Goal: Task Accomplishment & Management: Use online tool/utility

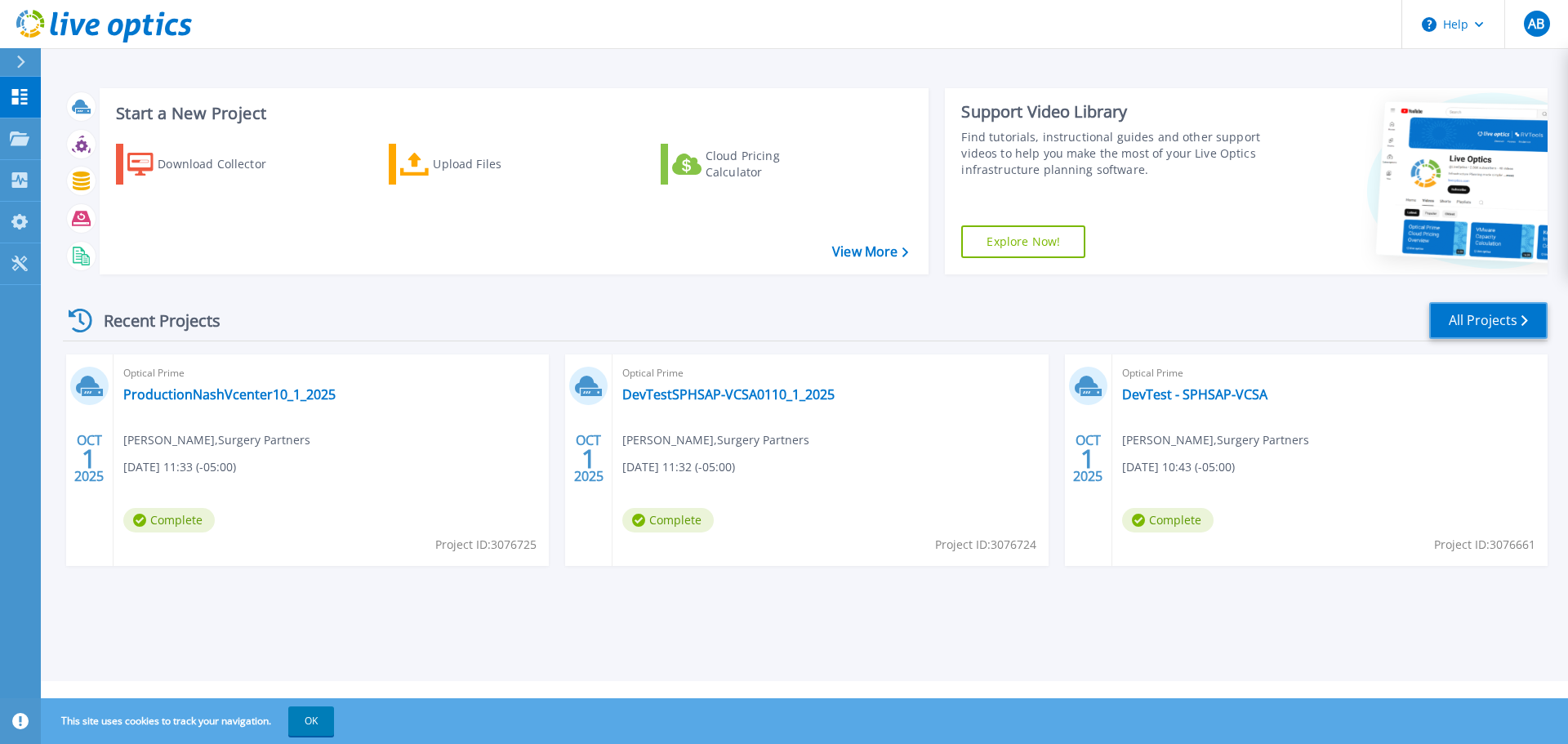
click at [1518, 318] on link "All Projects" at bounding box center [1487, 320] width 118 height 37
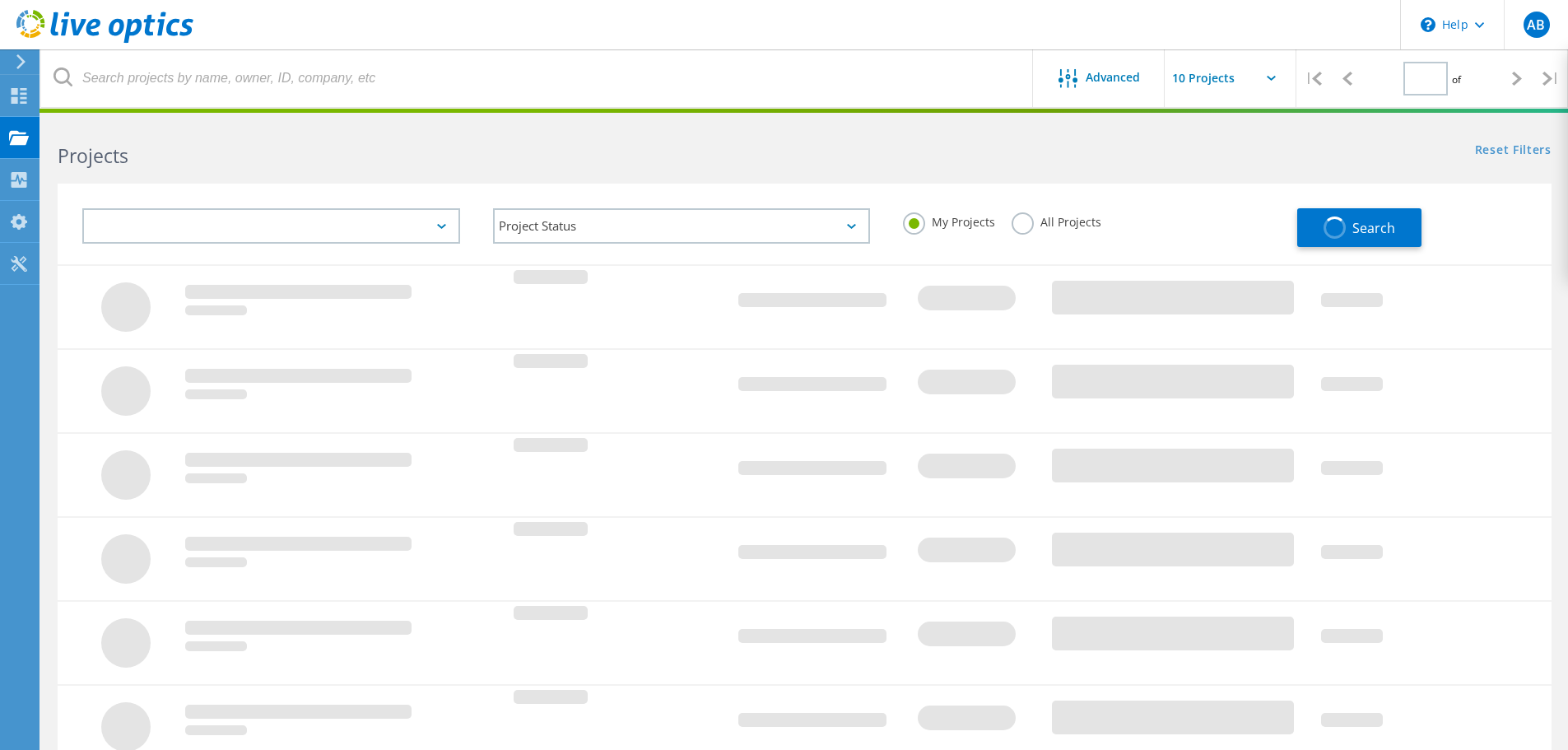
type input "1"
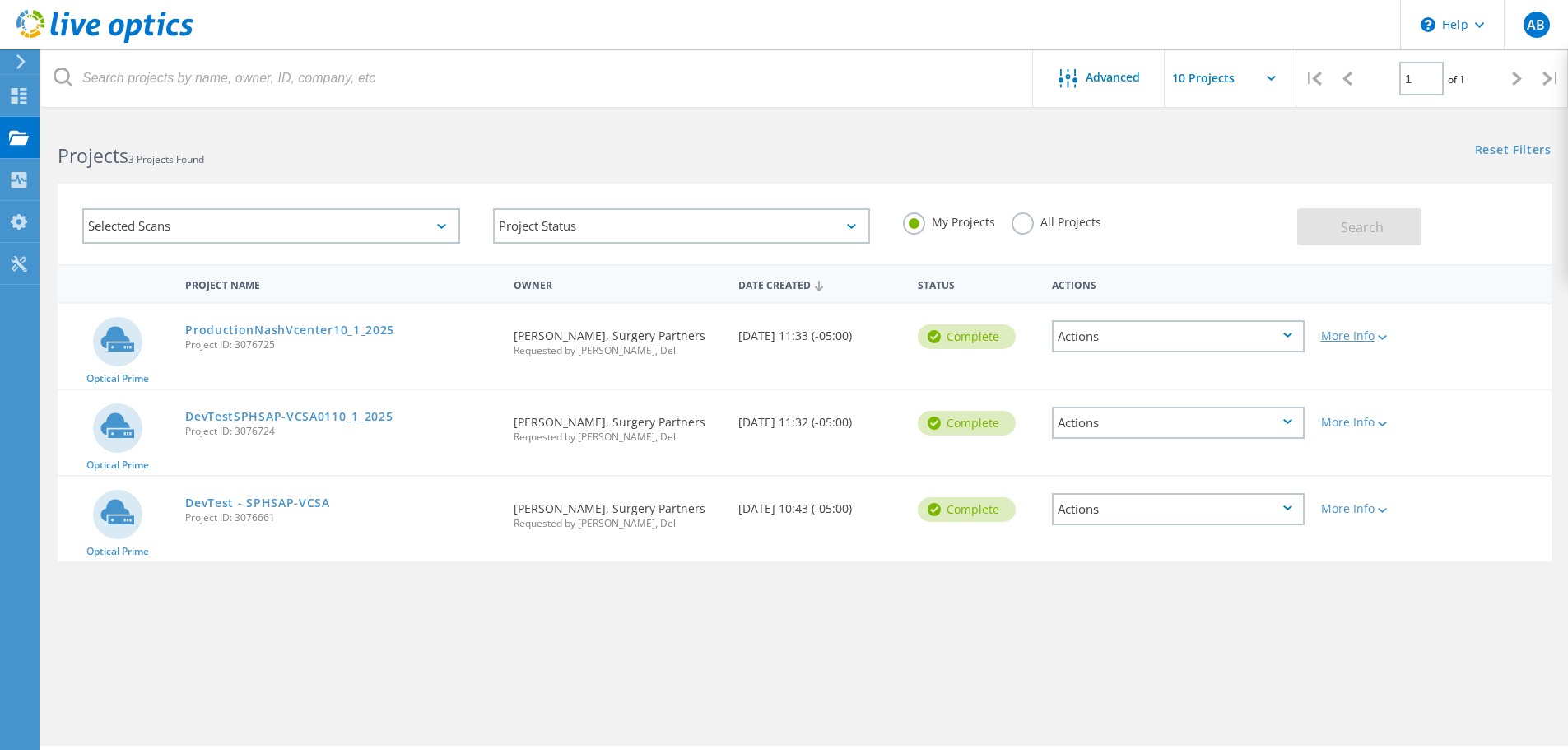
click at [1342, 334] on div "More Info" at bounding box center [1372, 335] width 103 height 11
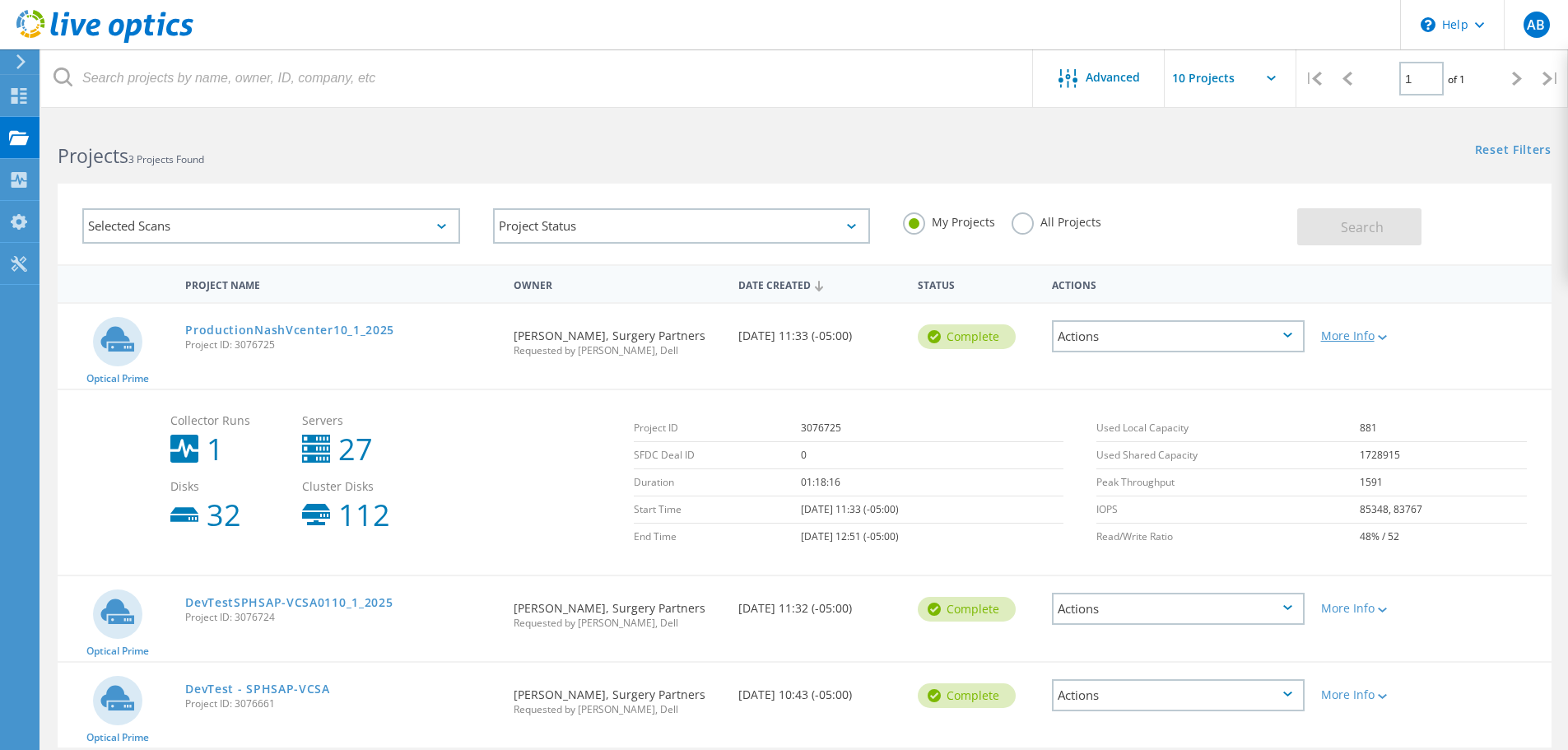
click at [1356, 338] on div "More Info" at bounding box center [1372, 335] width 103 height 11
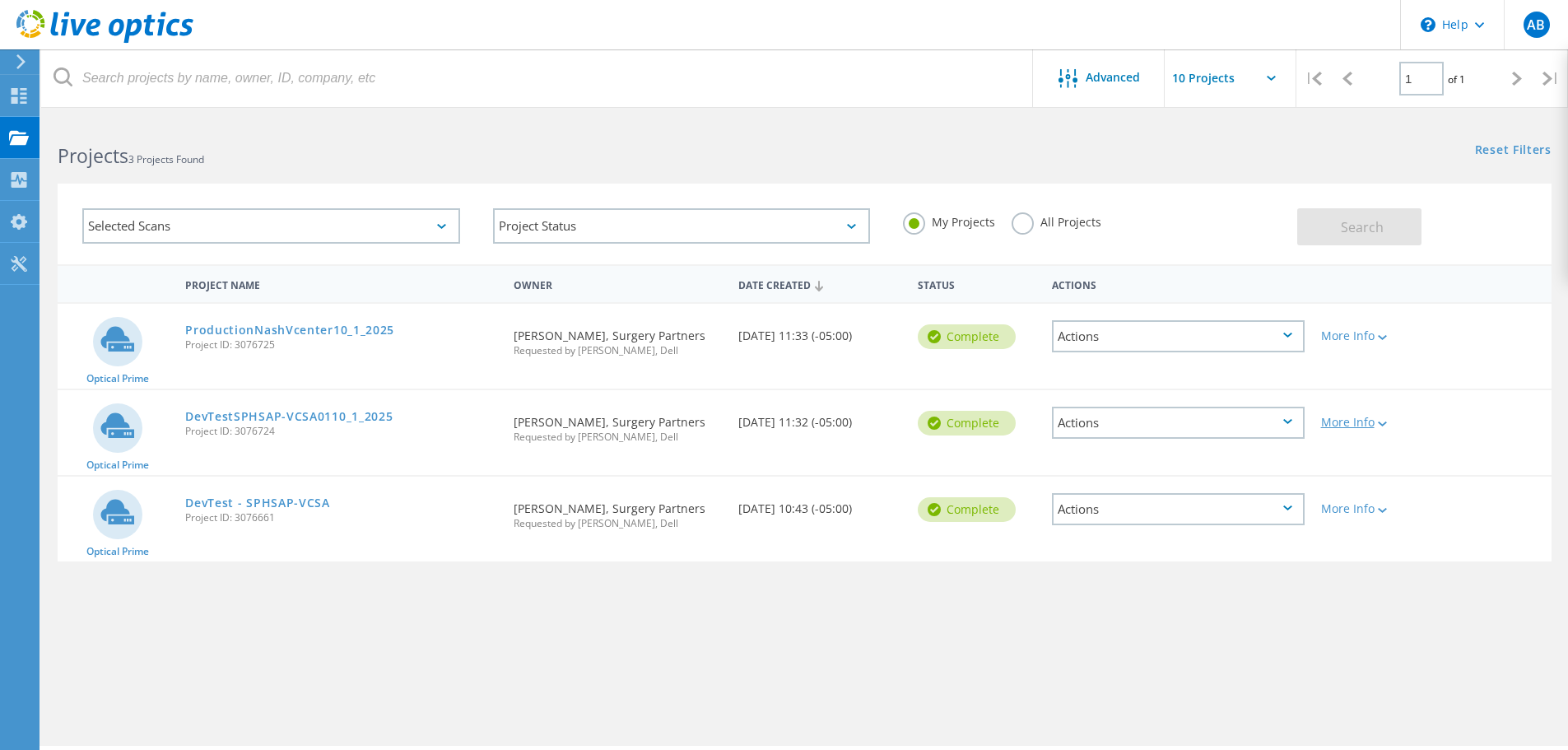
click at [1347, 424] on div "More Info" at bounding box center [1372, 422] width 103 height 11
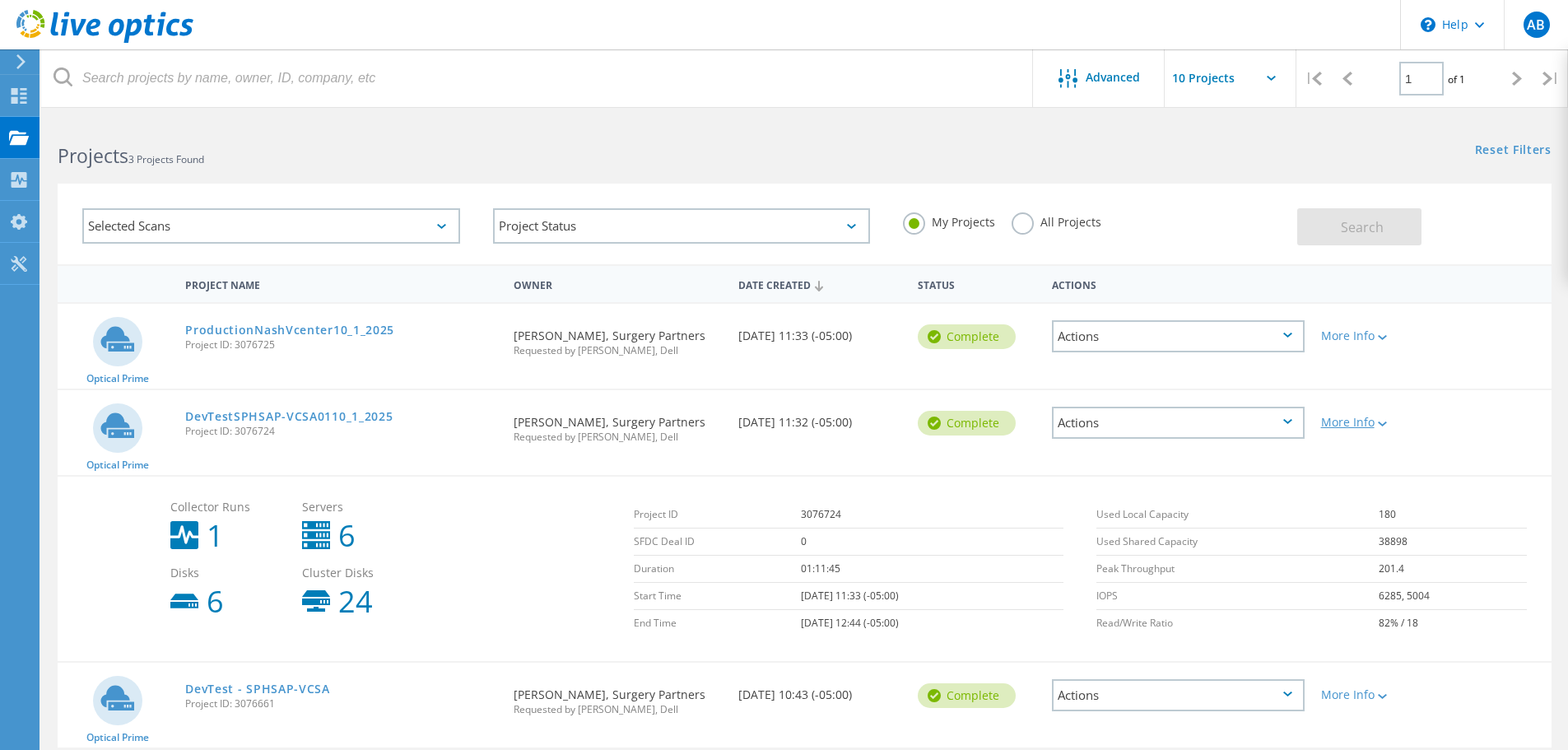
click at [1361, 417] on div "More Info" at bounding box center [1372, 422] width 103 height 11
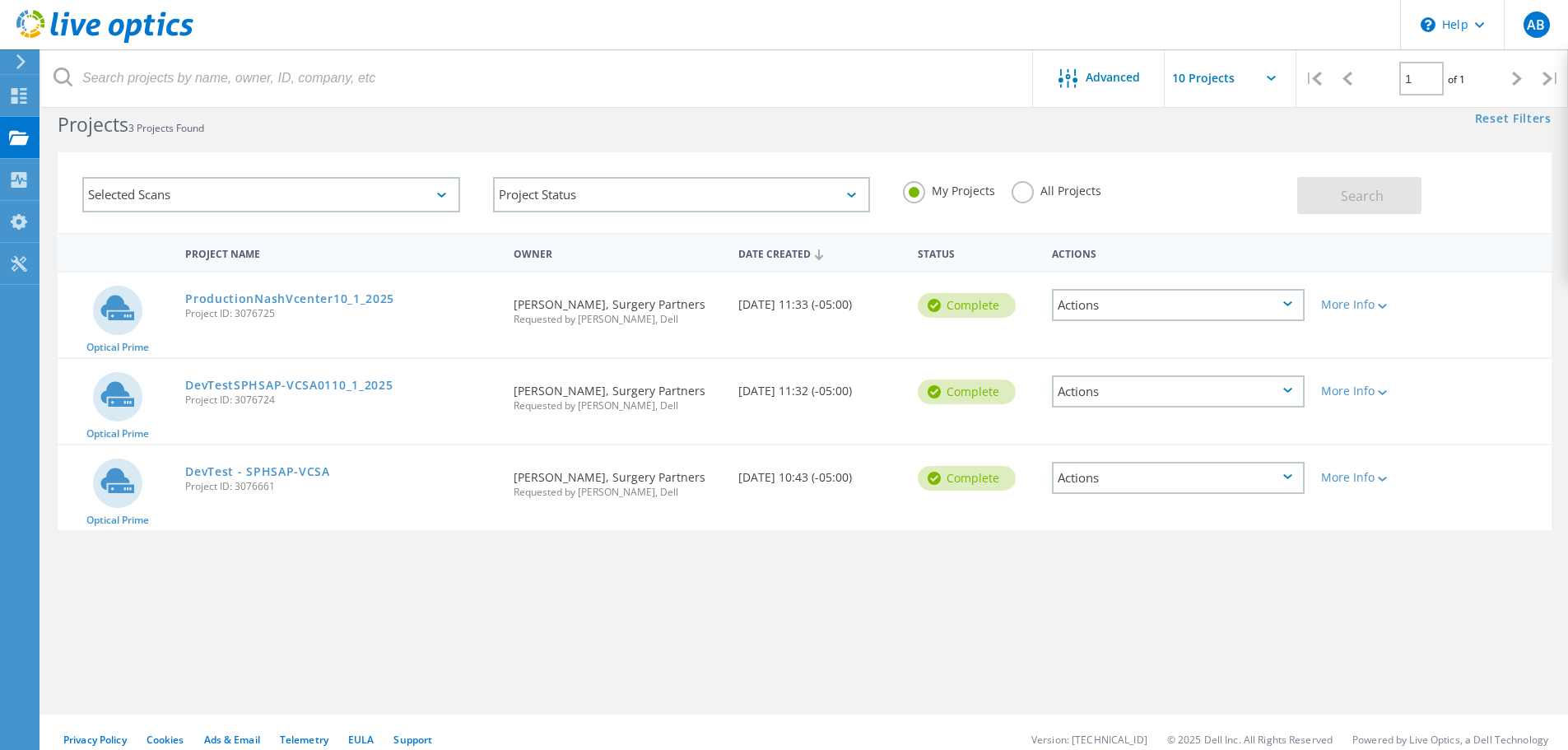
scroll to position [45, 0]
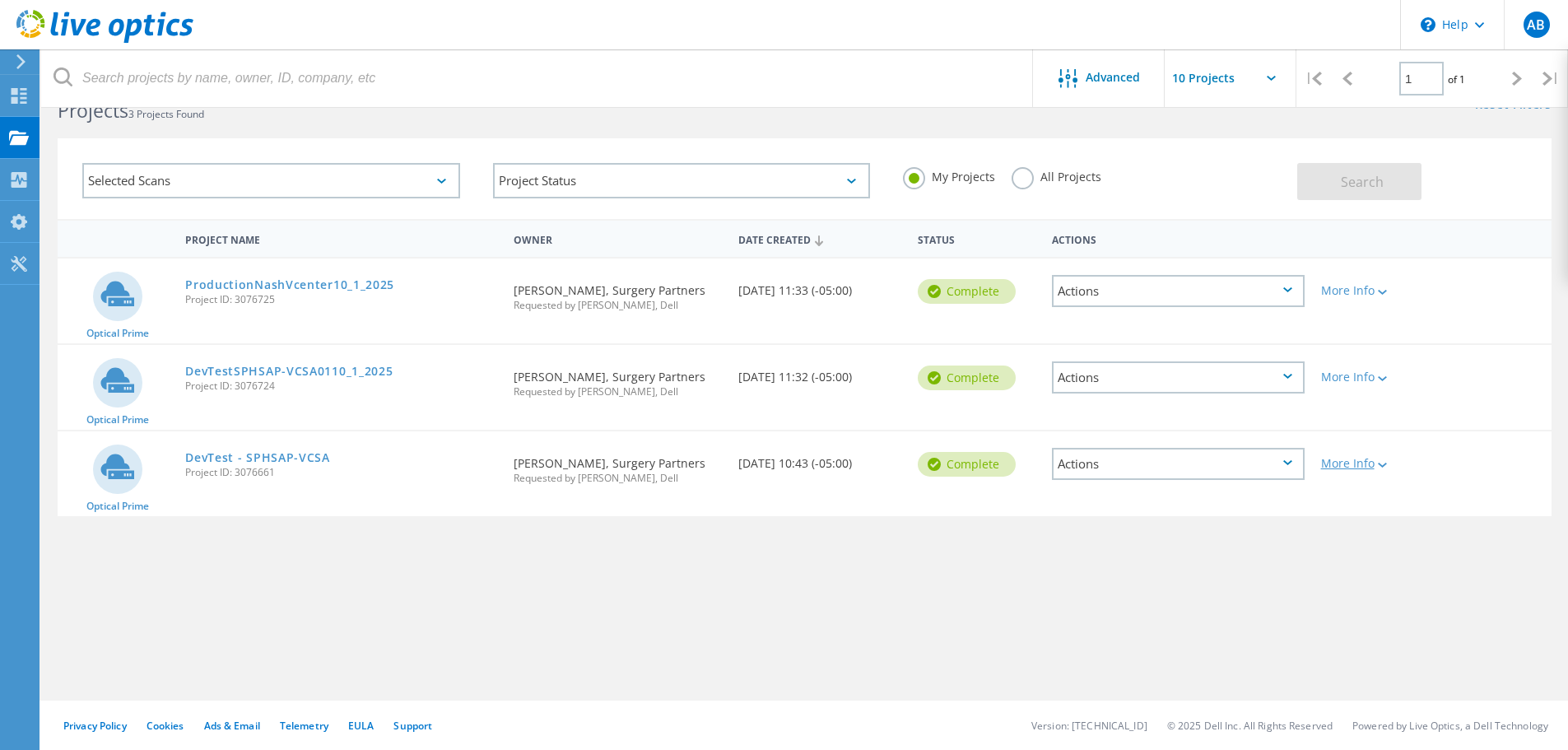
click at [1363, 464] on div "More Info" at bounding box center [1372, 463] width 103 height 11
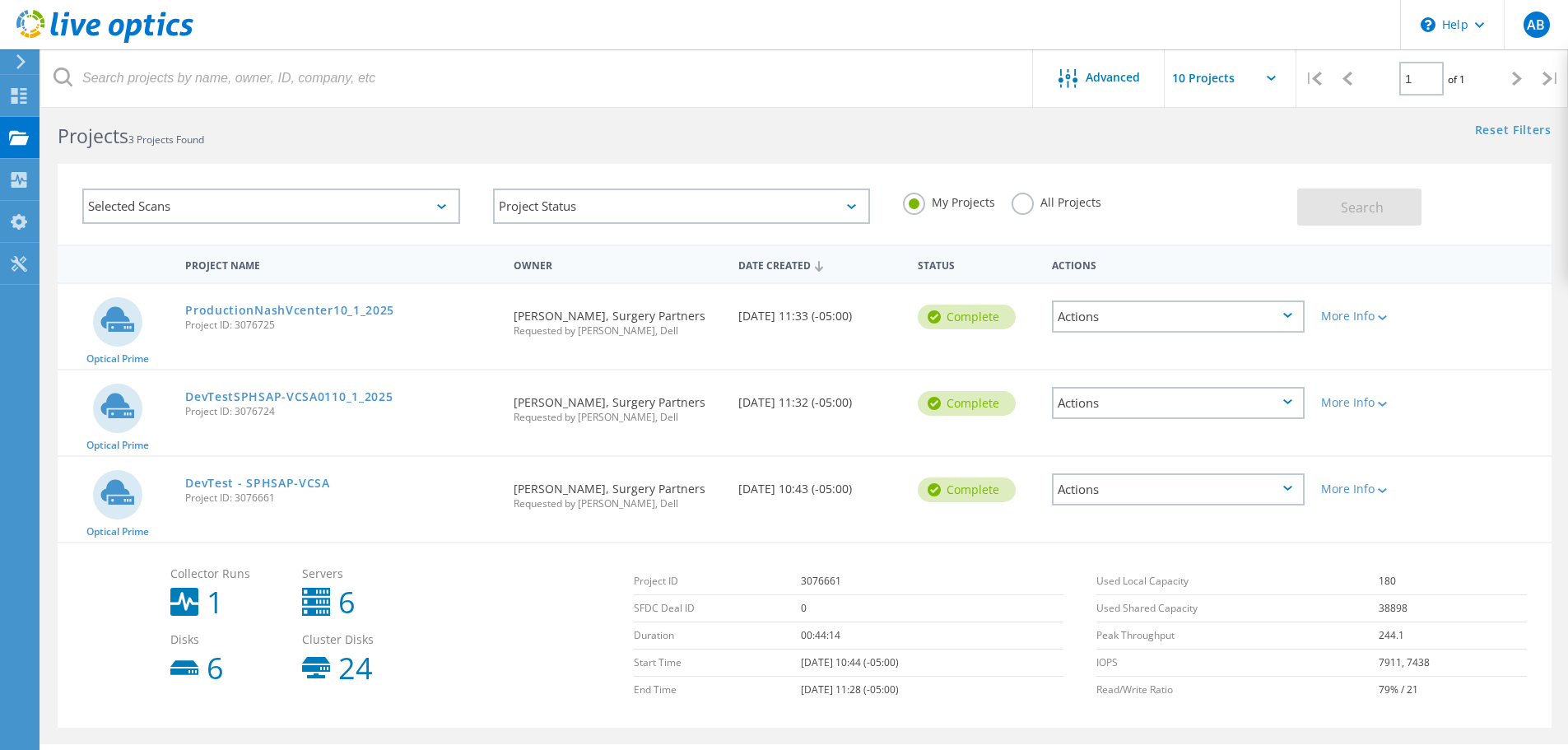
scroll to position [0, 0]
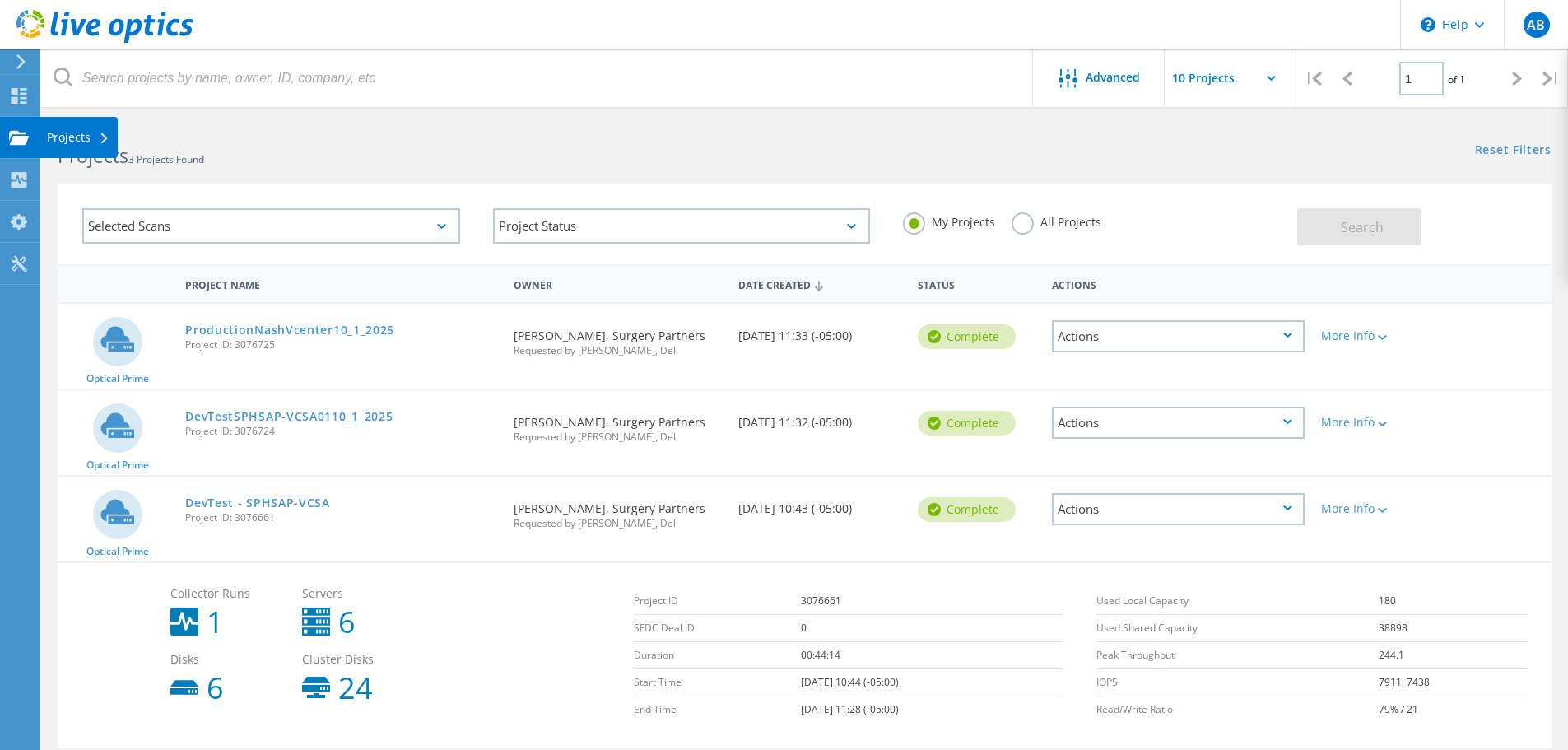
click at [91, 139] on div "Projects" at bounding box center [78, 137] width 63 height 11
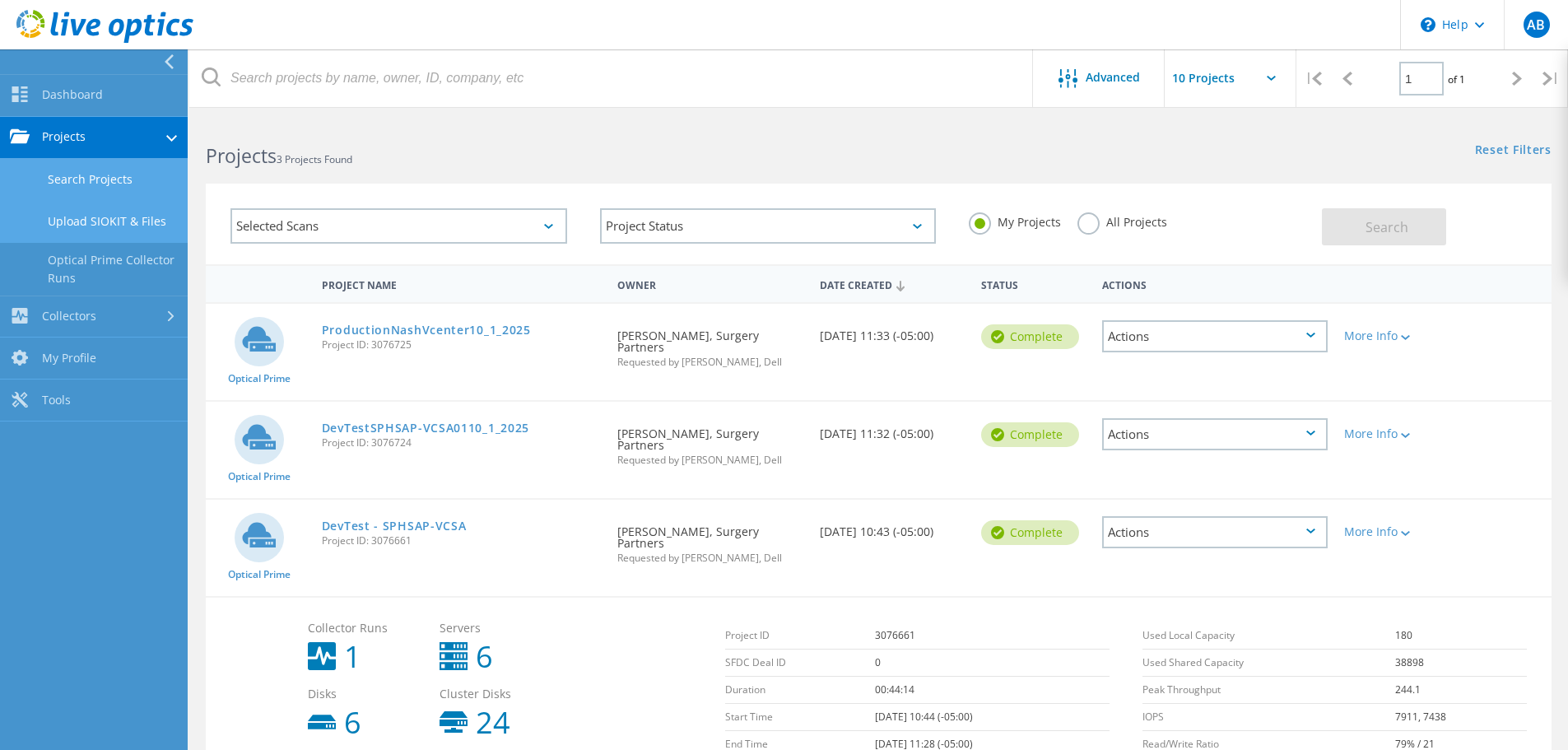
click at [122, 221] on link "Upload SIOKIT & Files" at bounding box center [94, 222] width 188 height 42
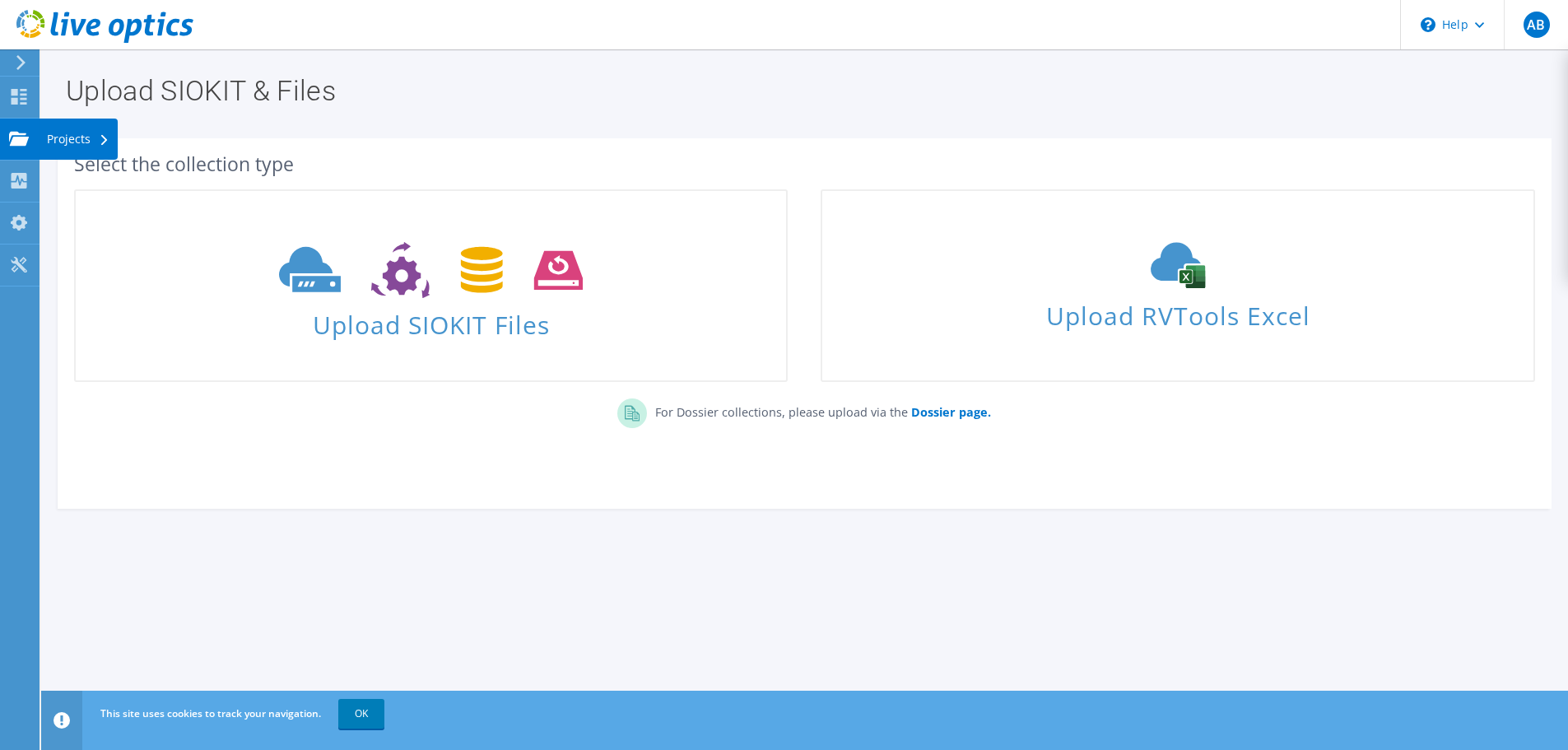
click at [52, 140] on div "Projects" at bounding box center [79, 139] width 79 height 41
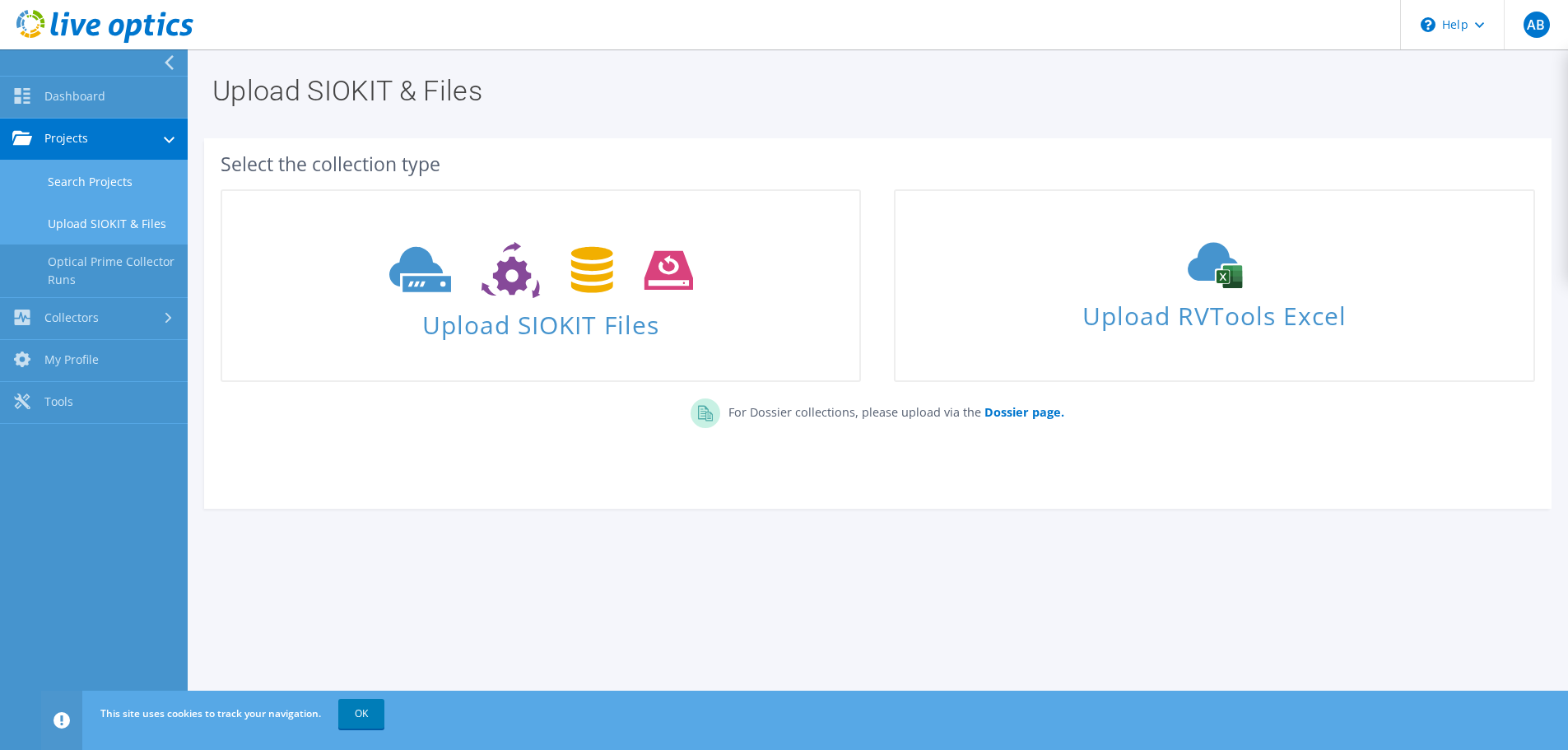
click at [104, 185] on link "Search Projects" at bounding box center [94, 182] width 188 height 42
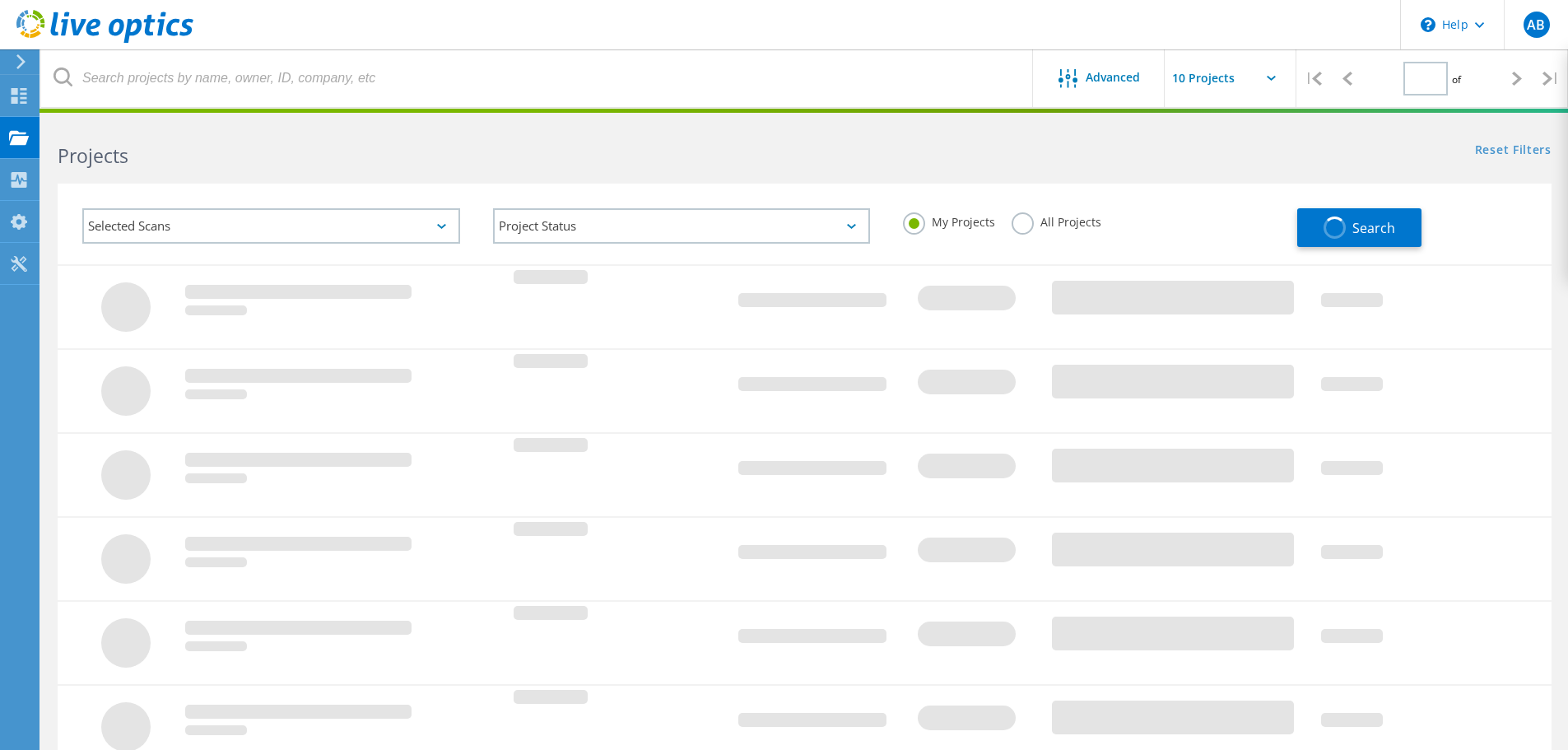
type input "1"
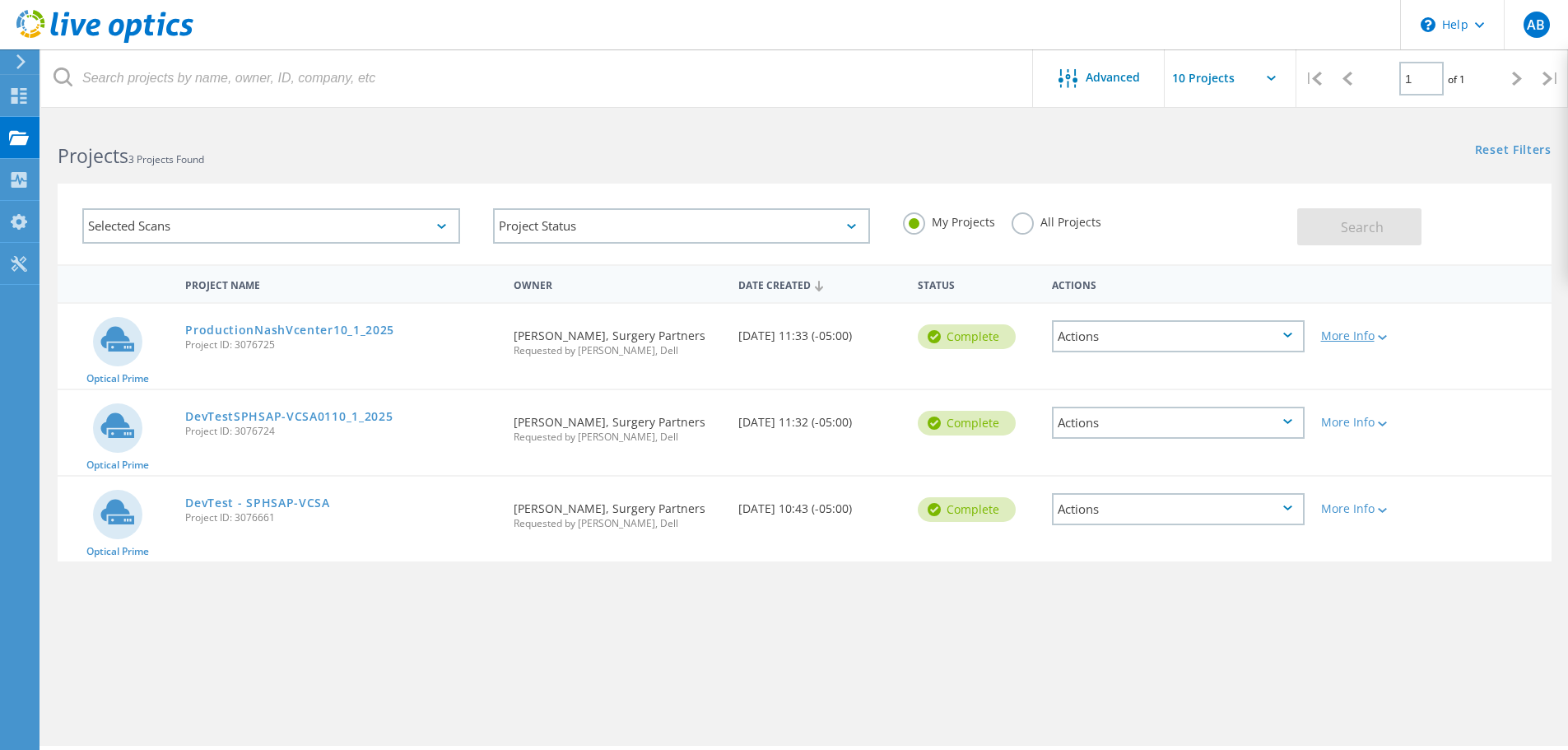
click at [1356, 339] on div "More Info" at bounding box center [1372, 335] width 103 height 11
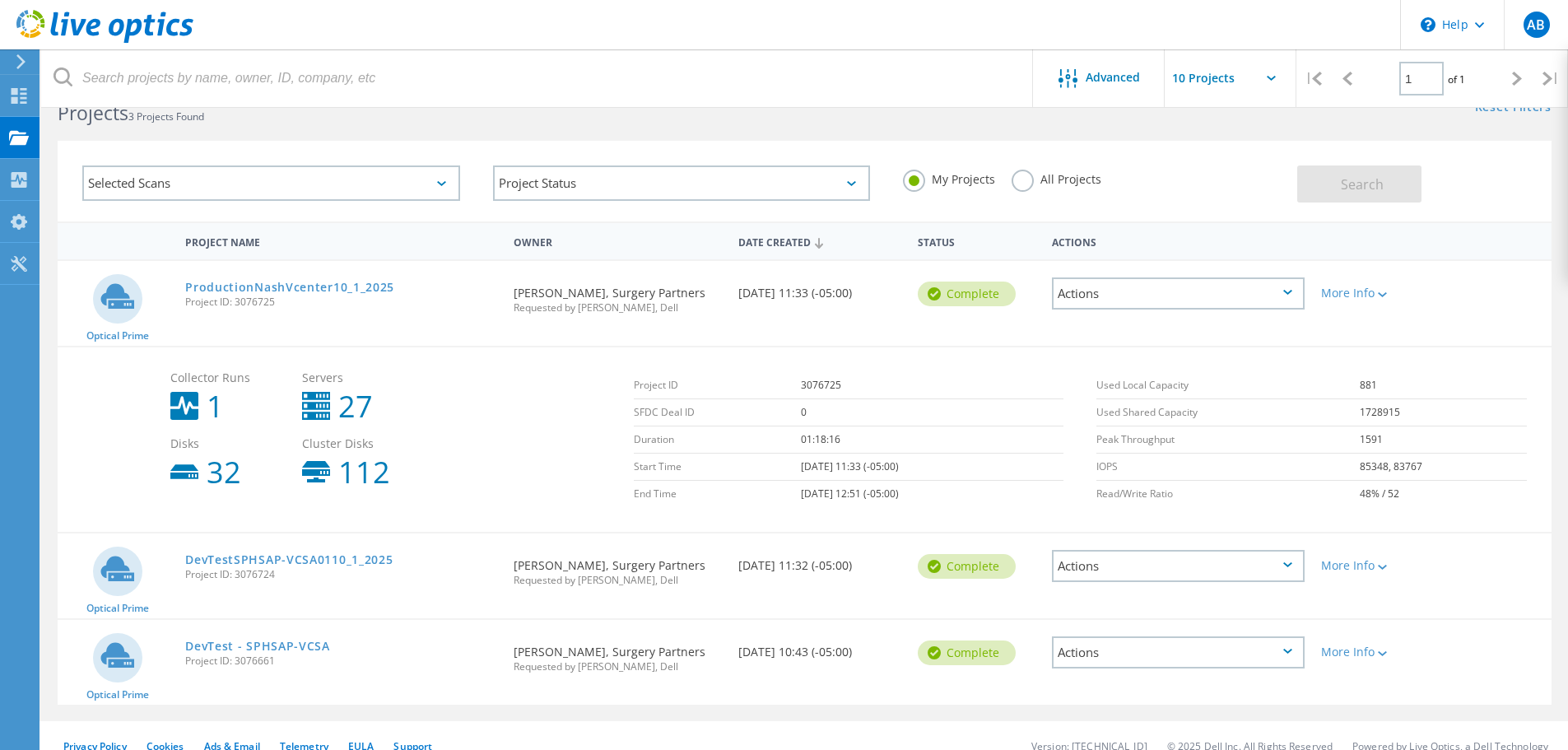
scroll to position [64, 0]
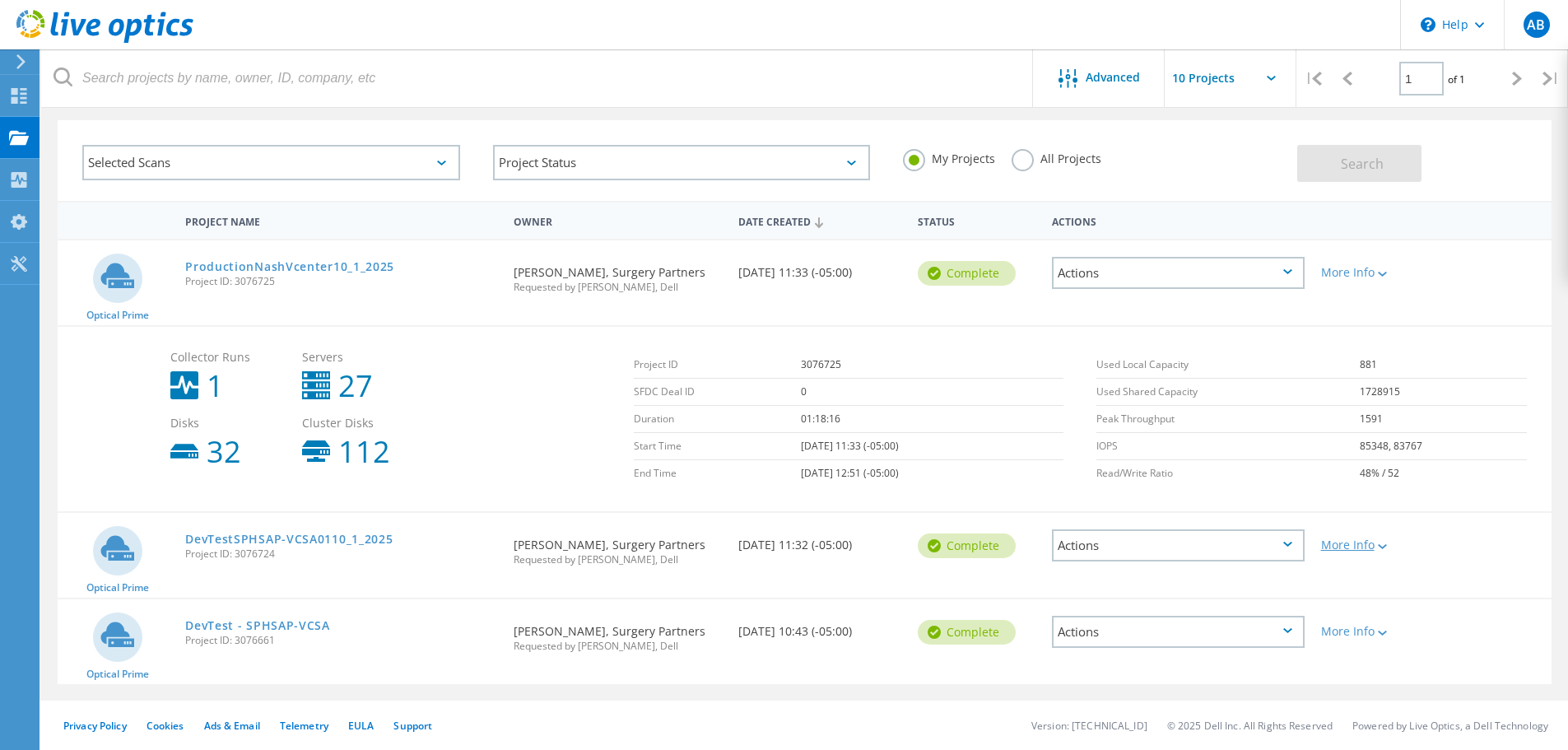
click at [1346, 549] on div "More Info" at bounding box center [1372, 544] width 103 height 11
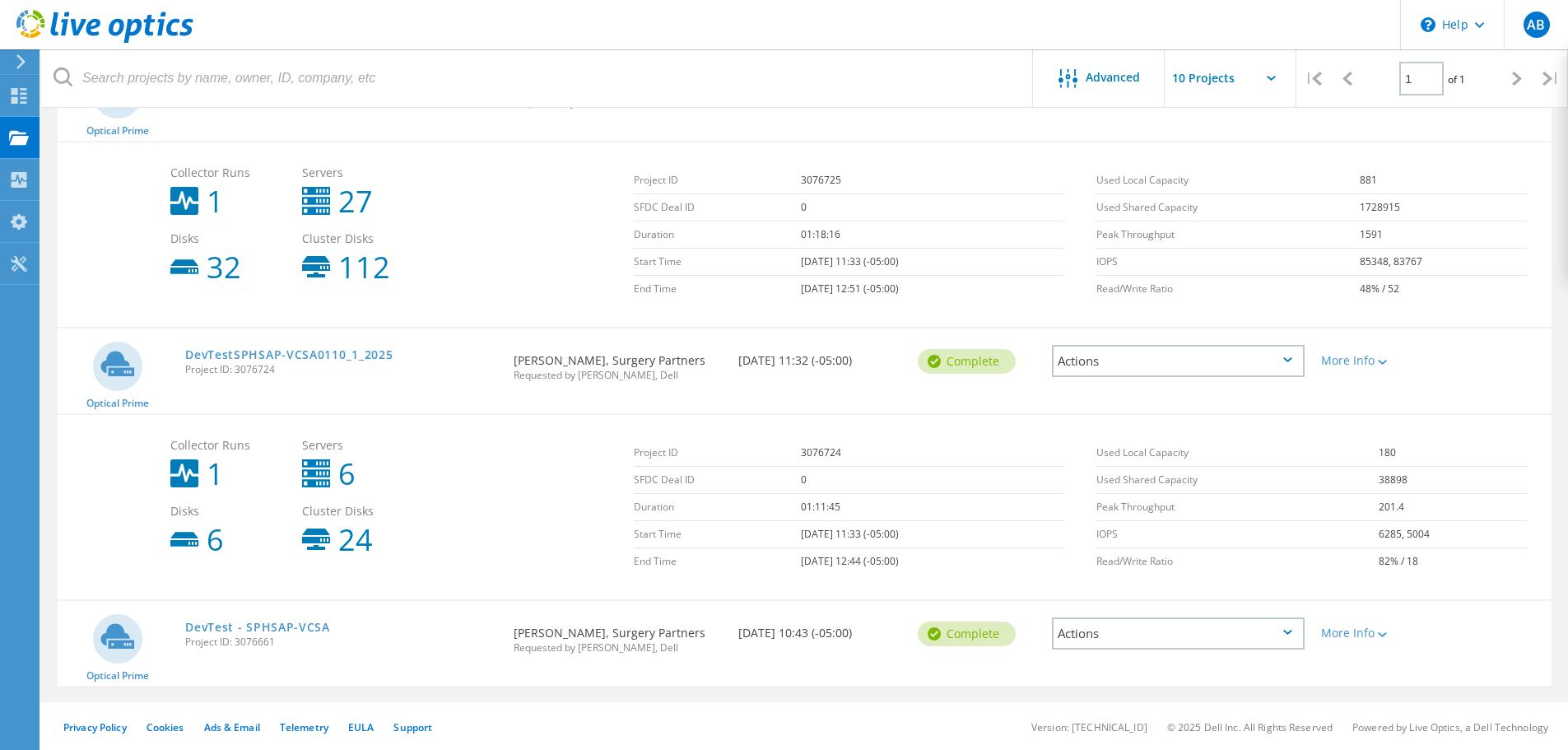
scroll to position [250, 0]
click at [1371, 634] on div "More Info" at bounding box center [1372, 631] width 103 height 11
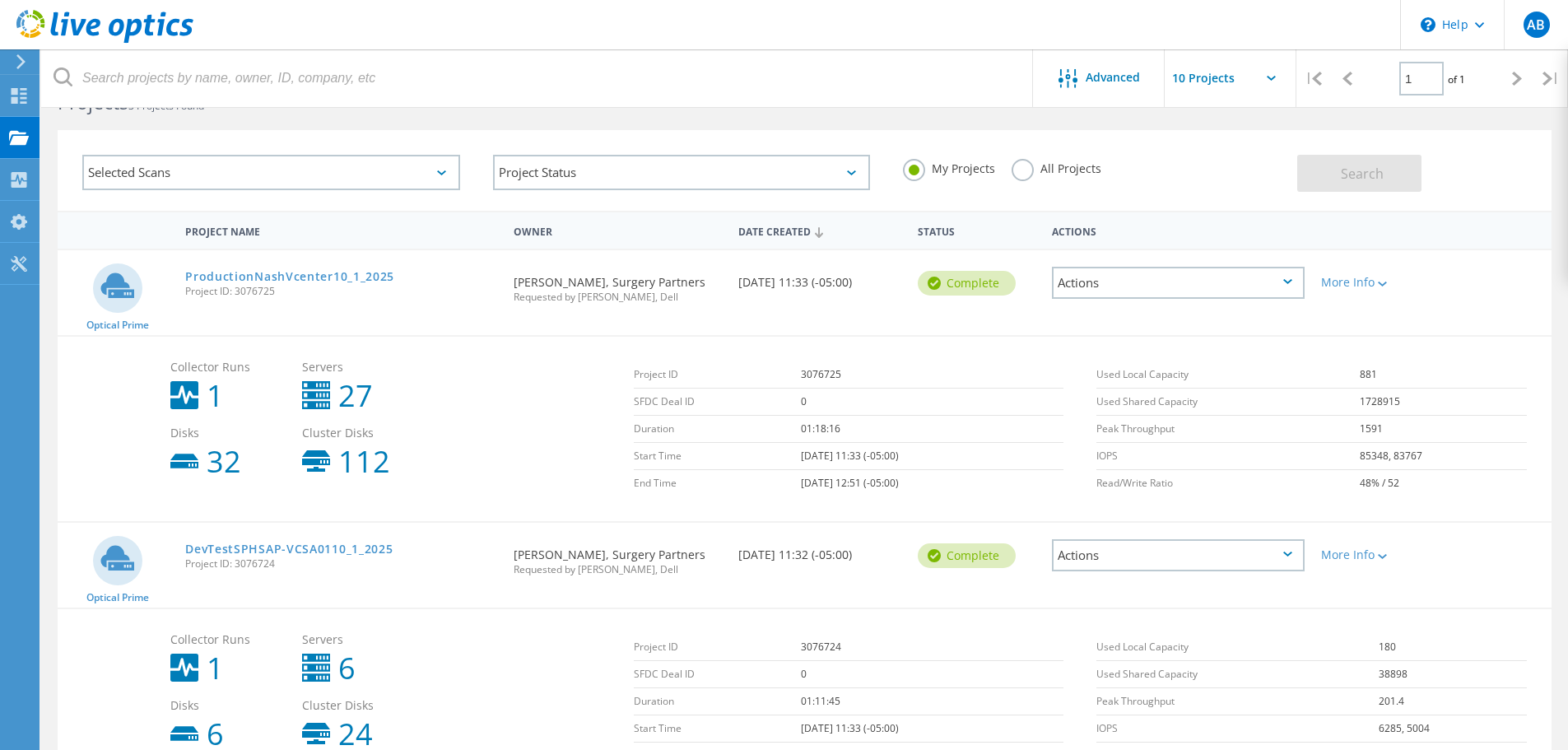
scroll to position [0, 0]
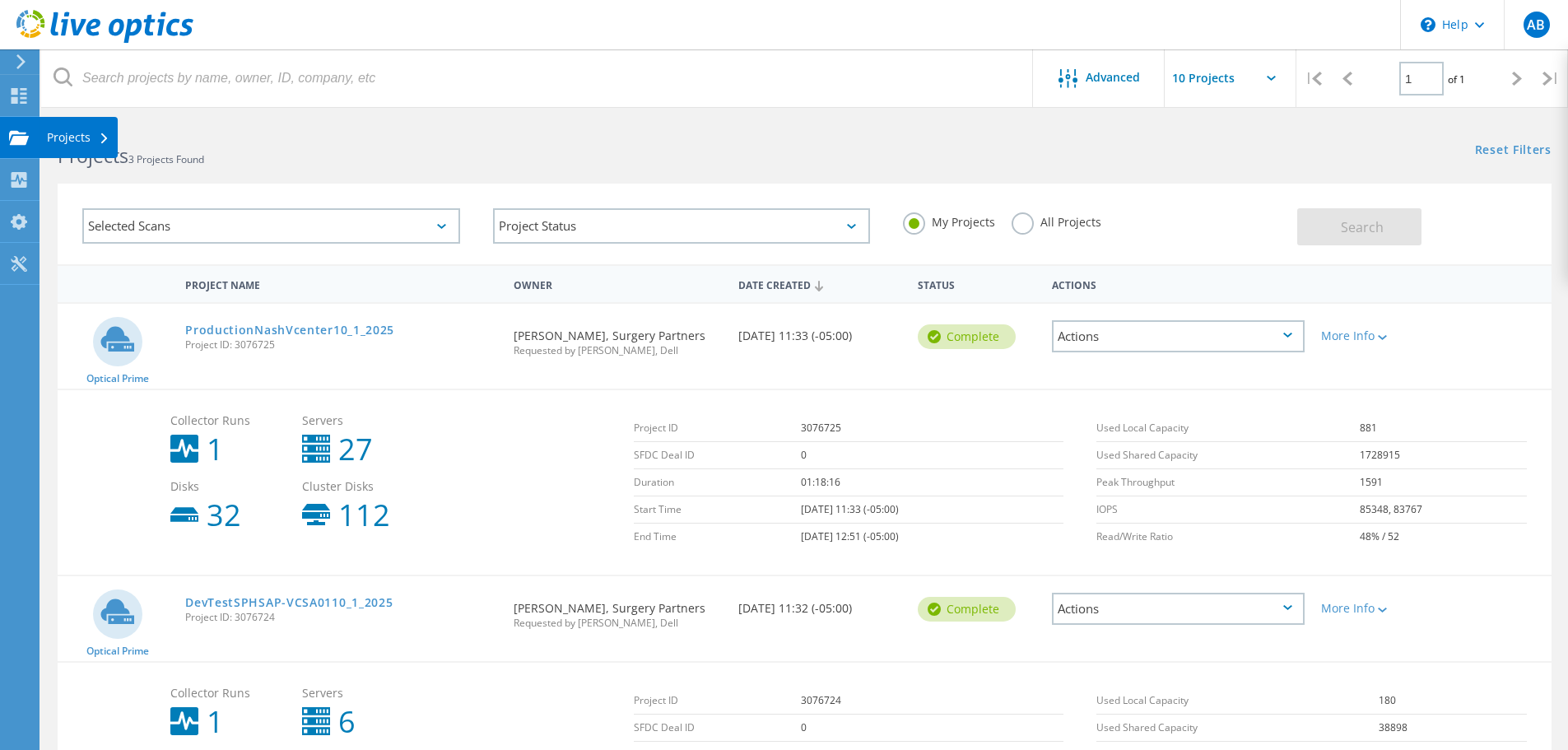
click at [61, 137] on div "Projects" at bounding box center [78, 137] width 63 height 11
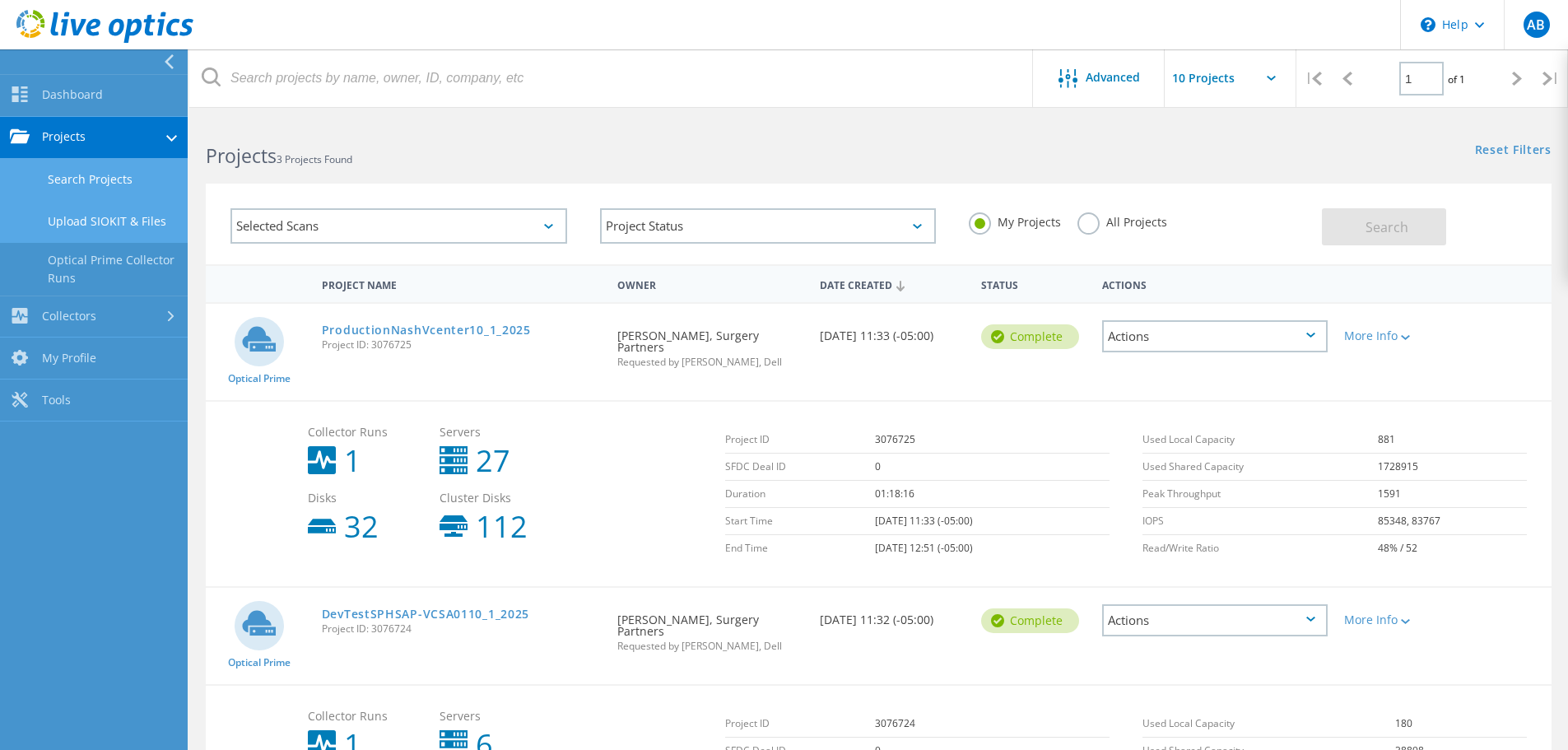
click at [88, 216] on link "Upload SIOKIT & Files" at bounding box center [94, 222] width 188 height 42
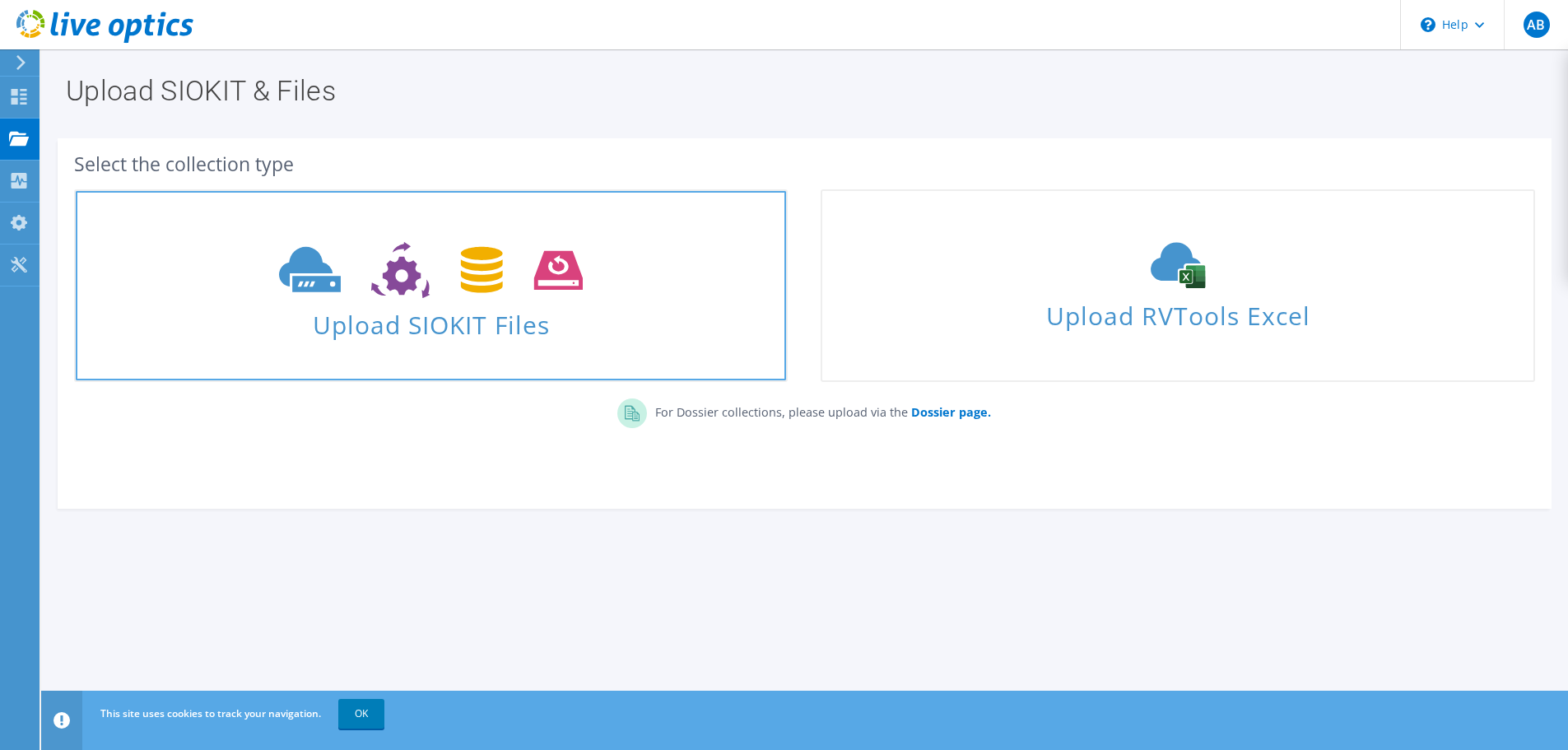
click at [394, 311] on span "Upload SIOKIT Files" at bounding box center [431, 319] width 710 height 35
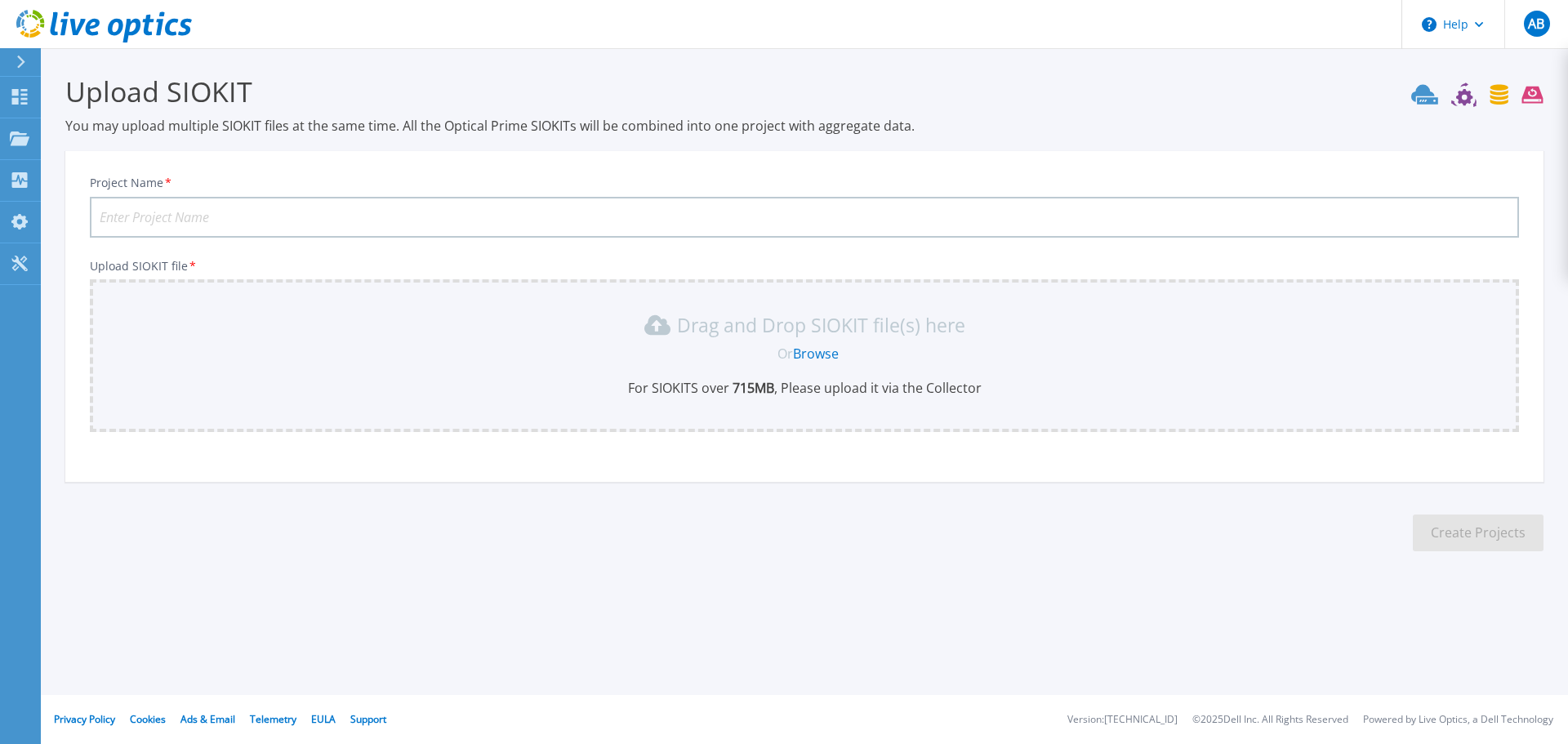
click at [236, 216] on input "Project Name *" at bounding box center [805, 217] width 1429 height 41
click at [334, 226] on input "72 hour run - Production" at bounding box center [805, 217] width 1429 height 41
type input "72 hour run - Production vCenter NASHVCETNER"
click at [811, 355] on link "Browse" at bounding box center [816, 354] width 46 height 18
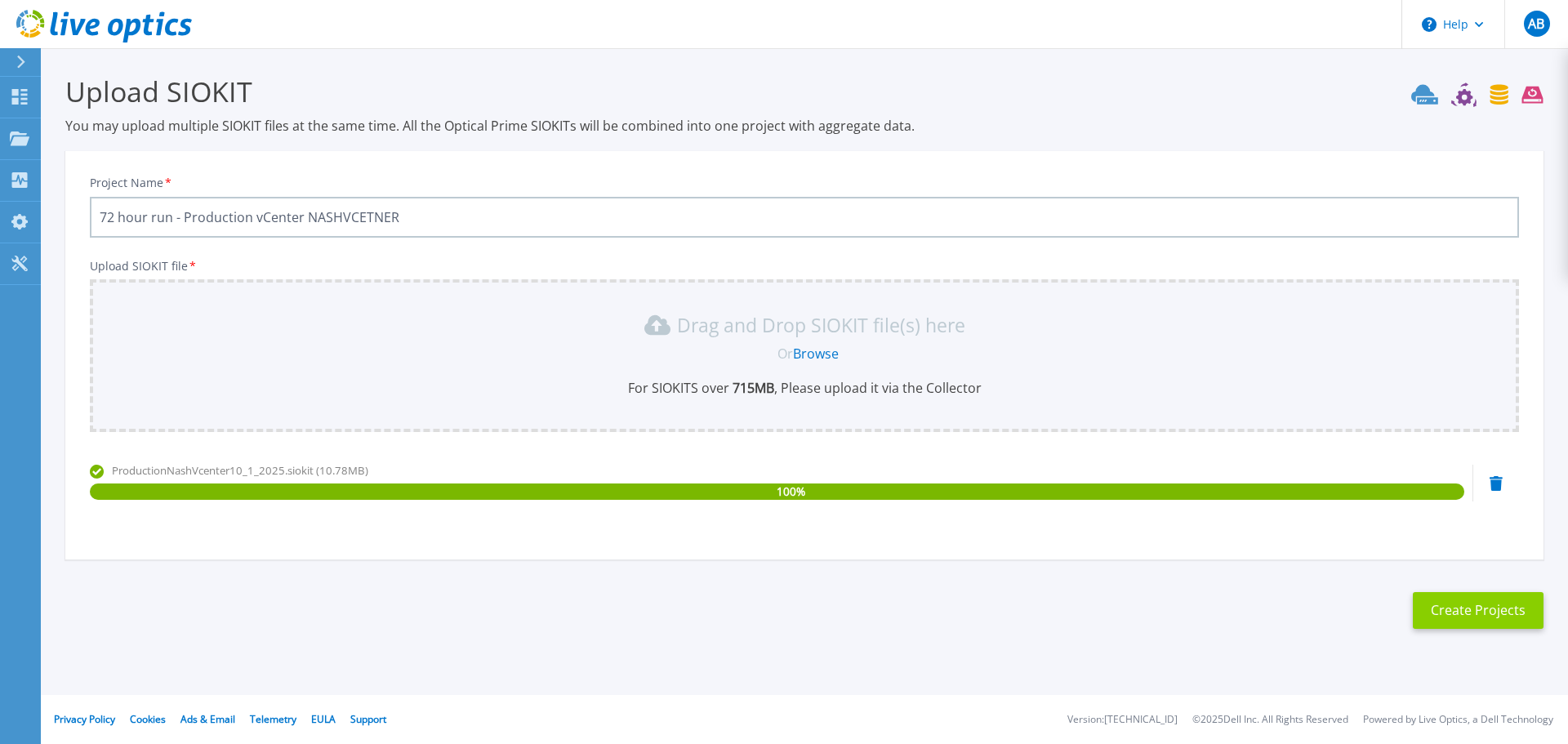
click at [1500, 615] on button "Create Projects" at bounding box center [1478, 610] width 130 height 37
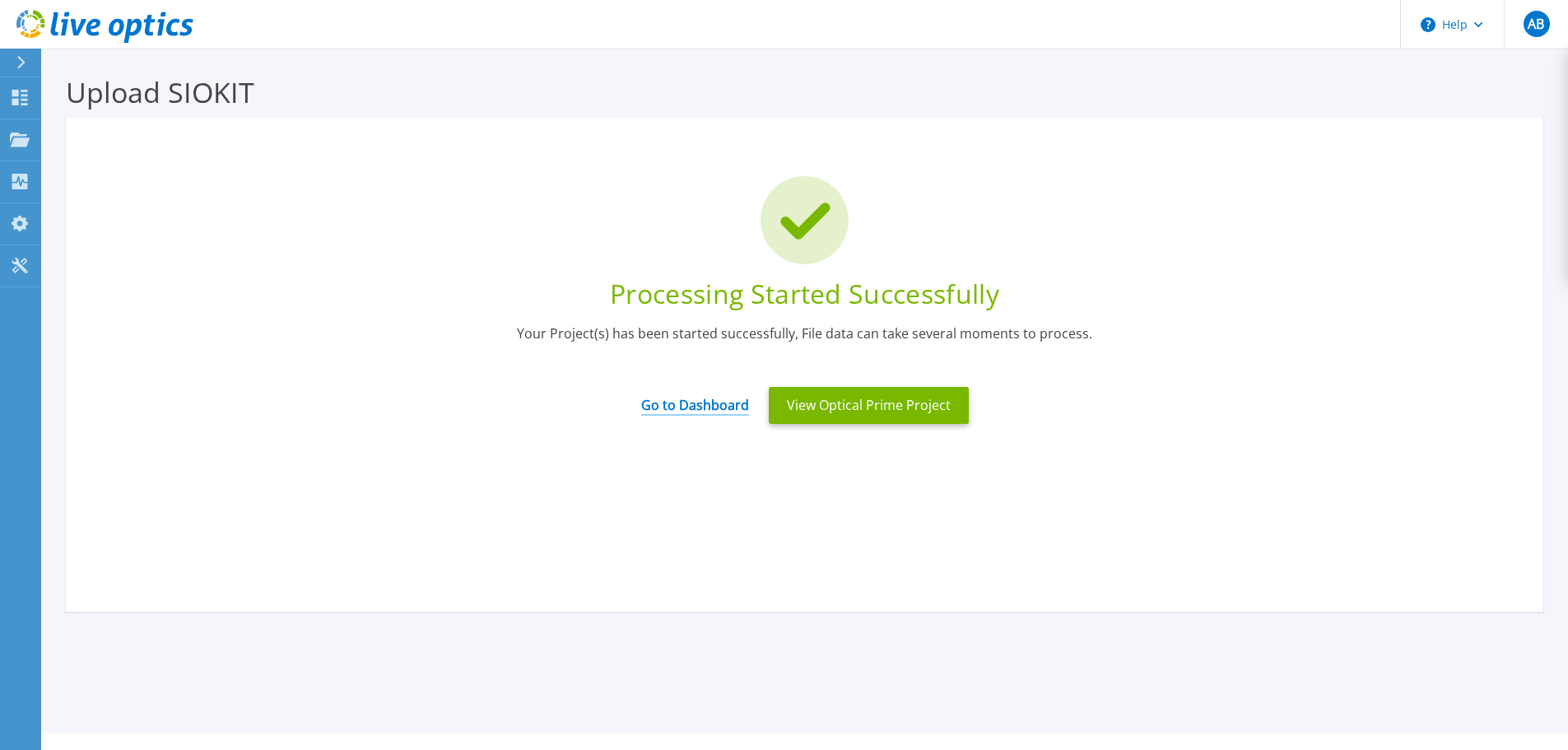
click at [704, 409] on link "Go to Dashboard" at bounding box center [695, 400] width 108 height 32
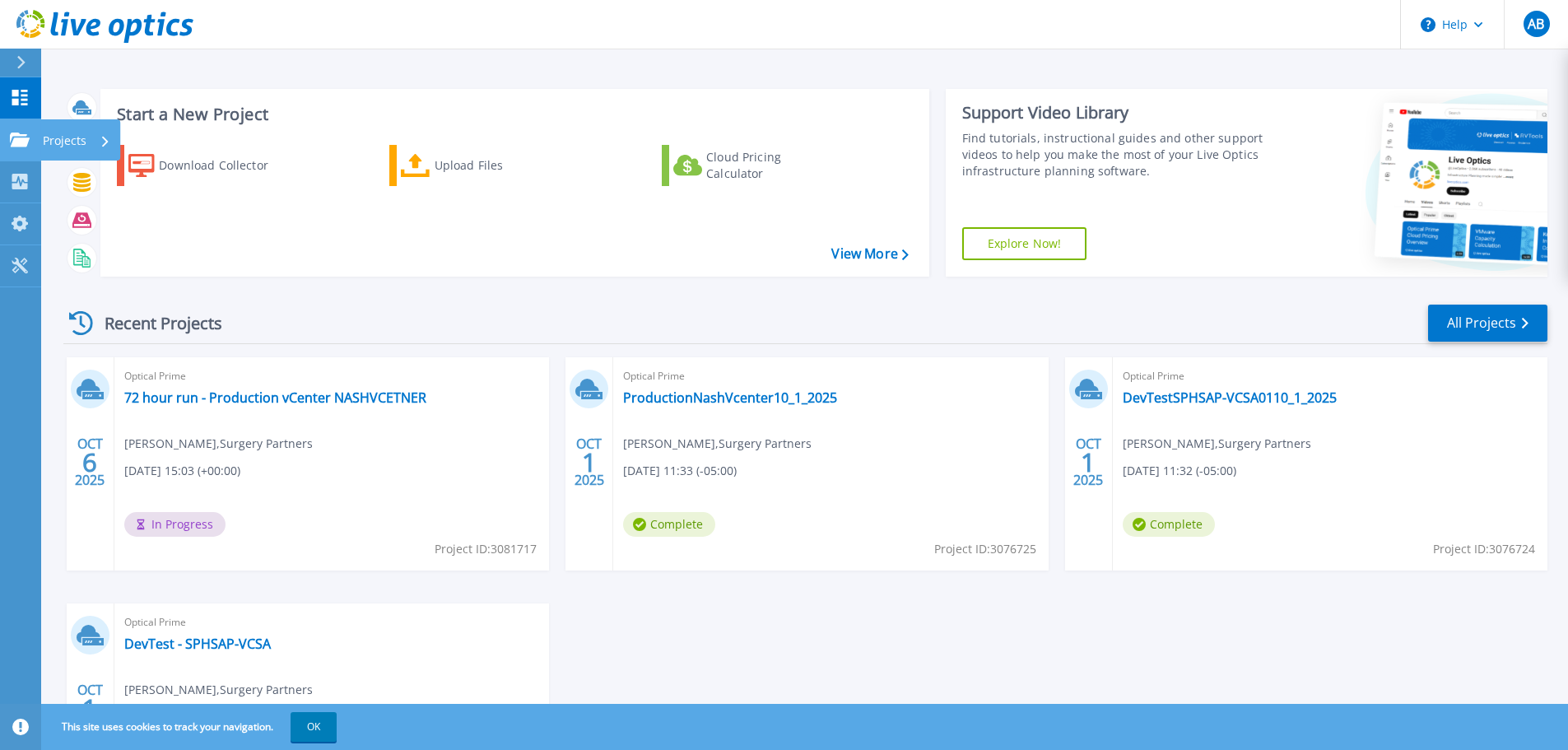
click at [57, 144] on p "Projects" at bounding box center [64, 140] width 43 height 43
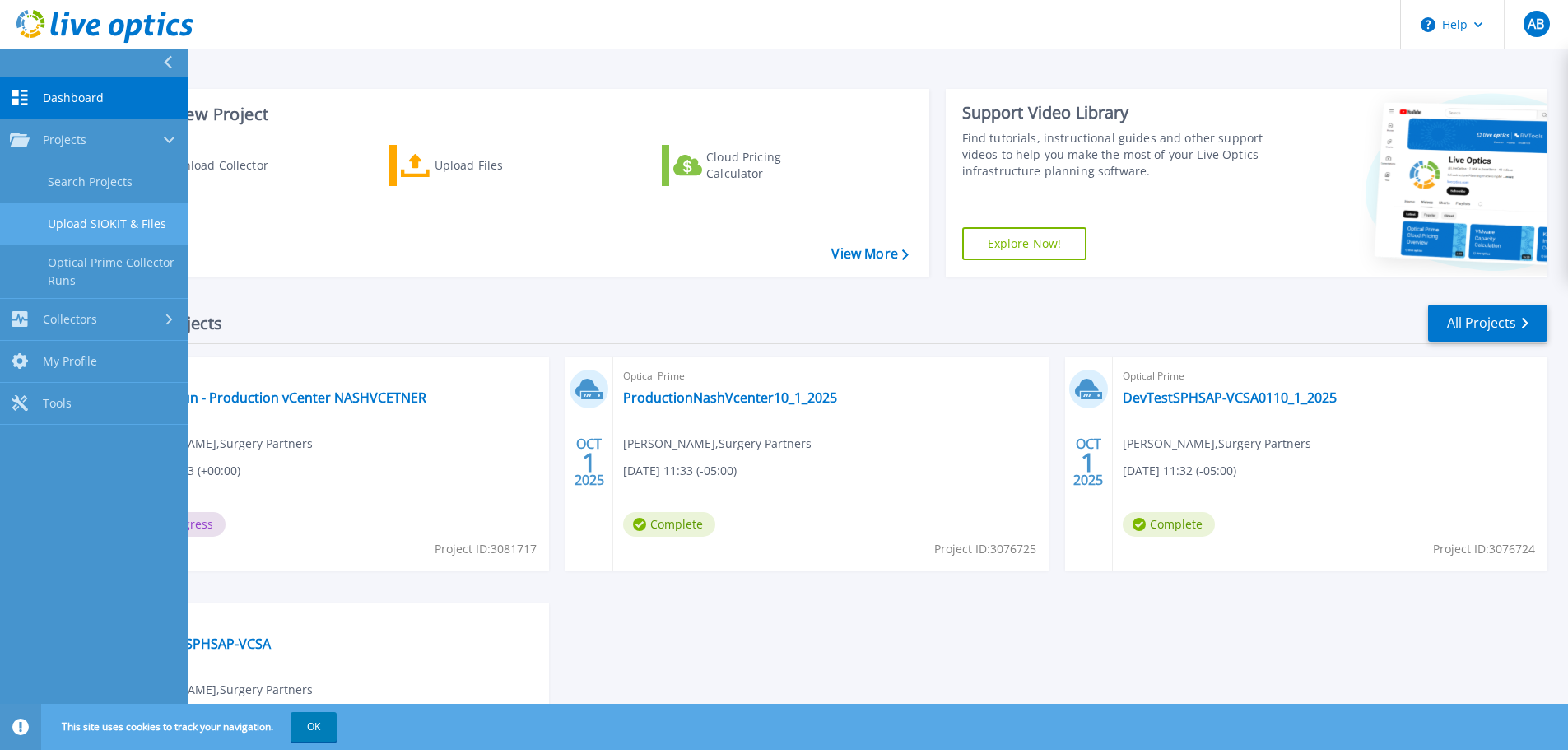
click at [112, 222] on link "Upload SIOKIT & Files" at bounding box center [94, 224] width 188 height 42
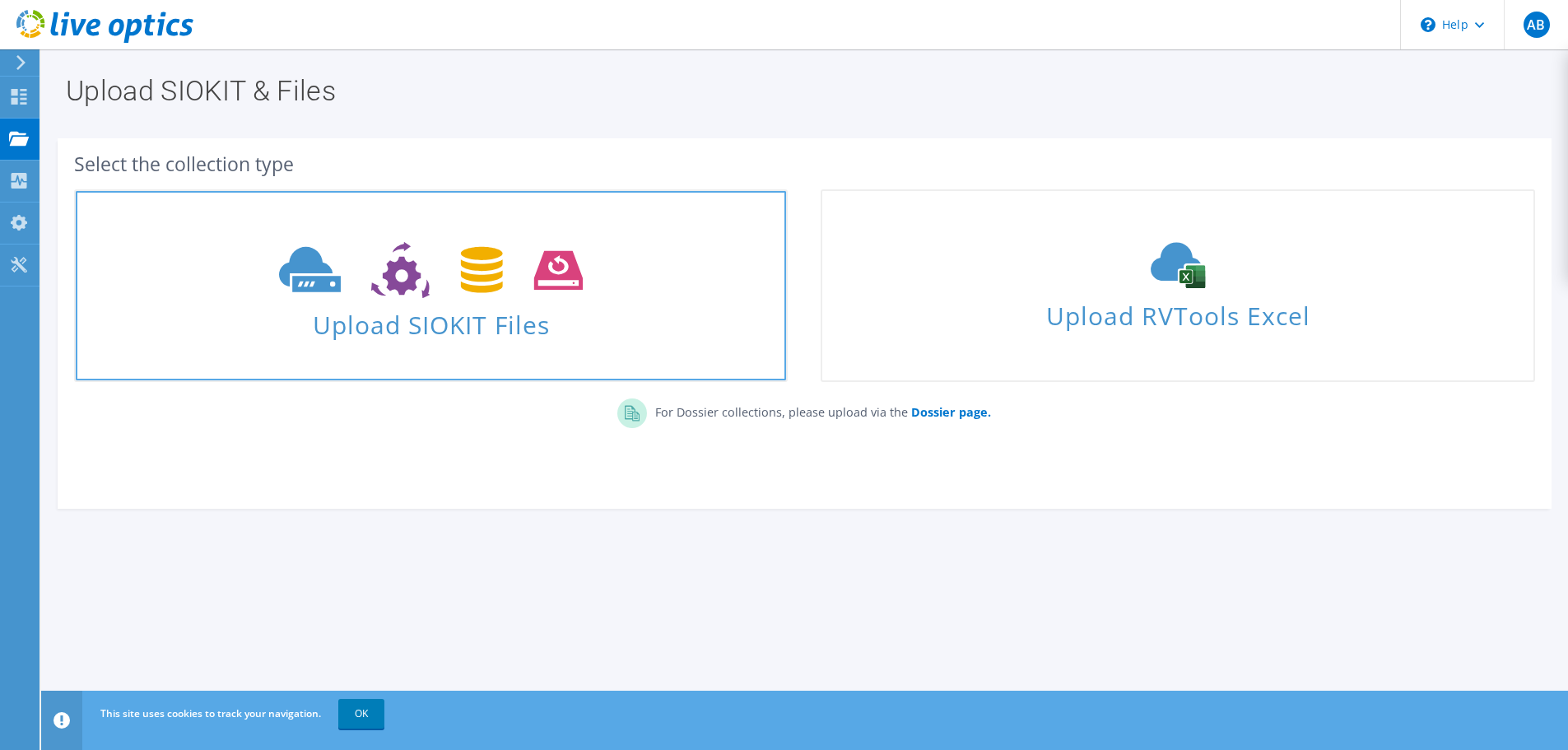
click at [400, 319] on span "Upload SIOKIT Files" at bounding box center [431, 319] width 710 height 35
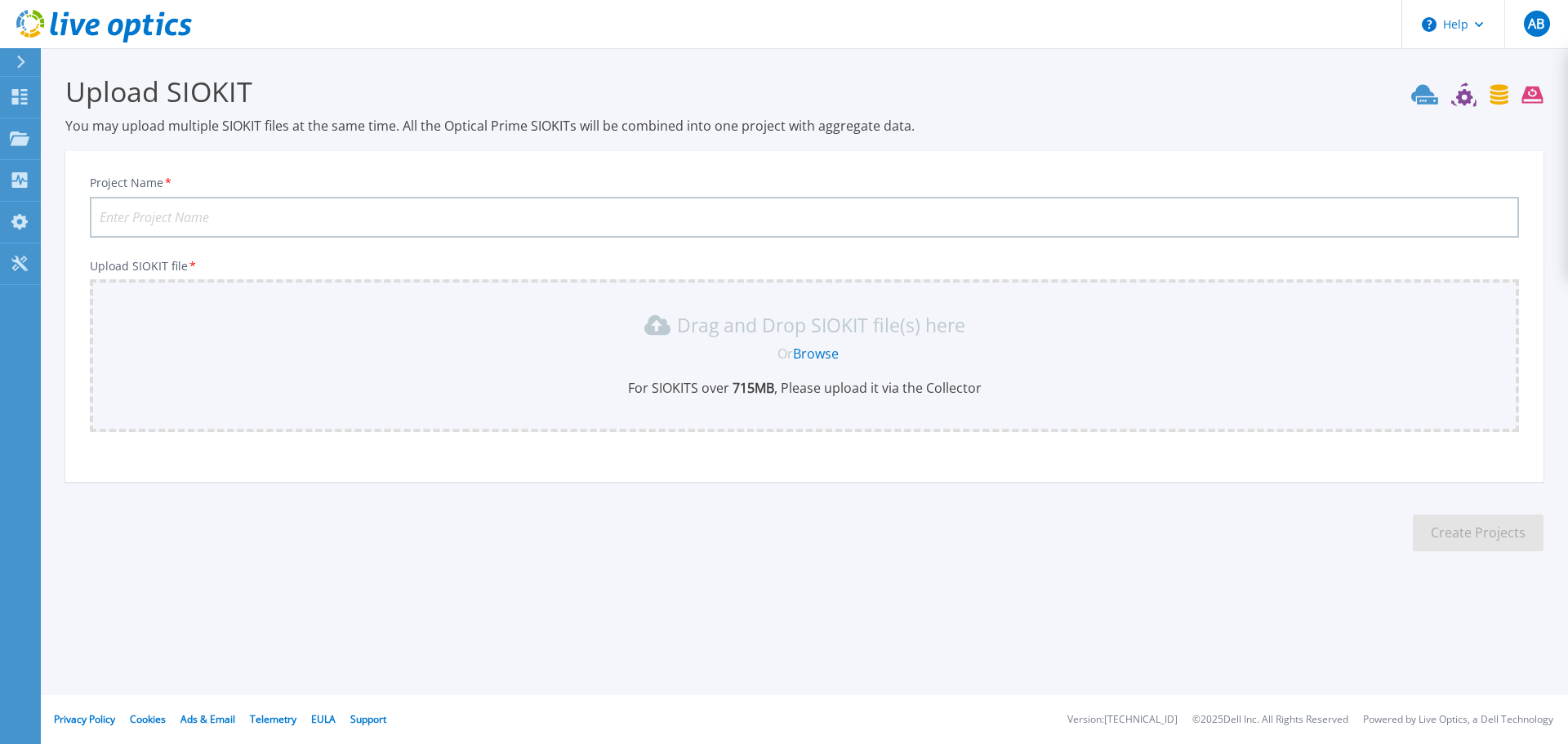
click at [199, 219] on input "Project Name *" at bounding box center [805, 217] width 1429 height 41
type input "72 hour run - [PERSON_NAME] SPHSAP-VCSA"
click at [821, 358] on link "Browse" at bounding box center [816, 354] width 46 height 18
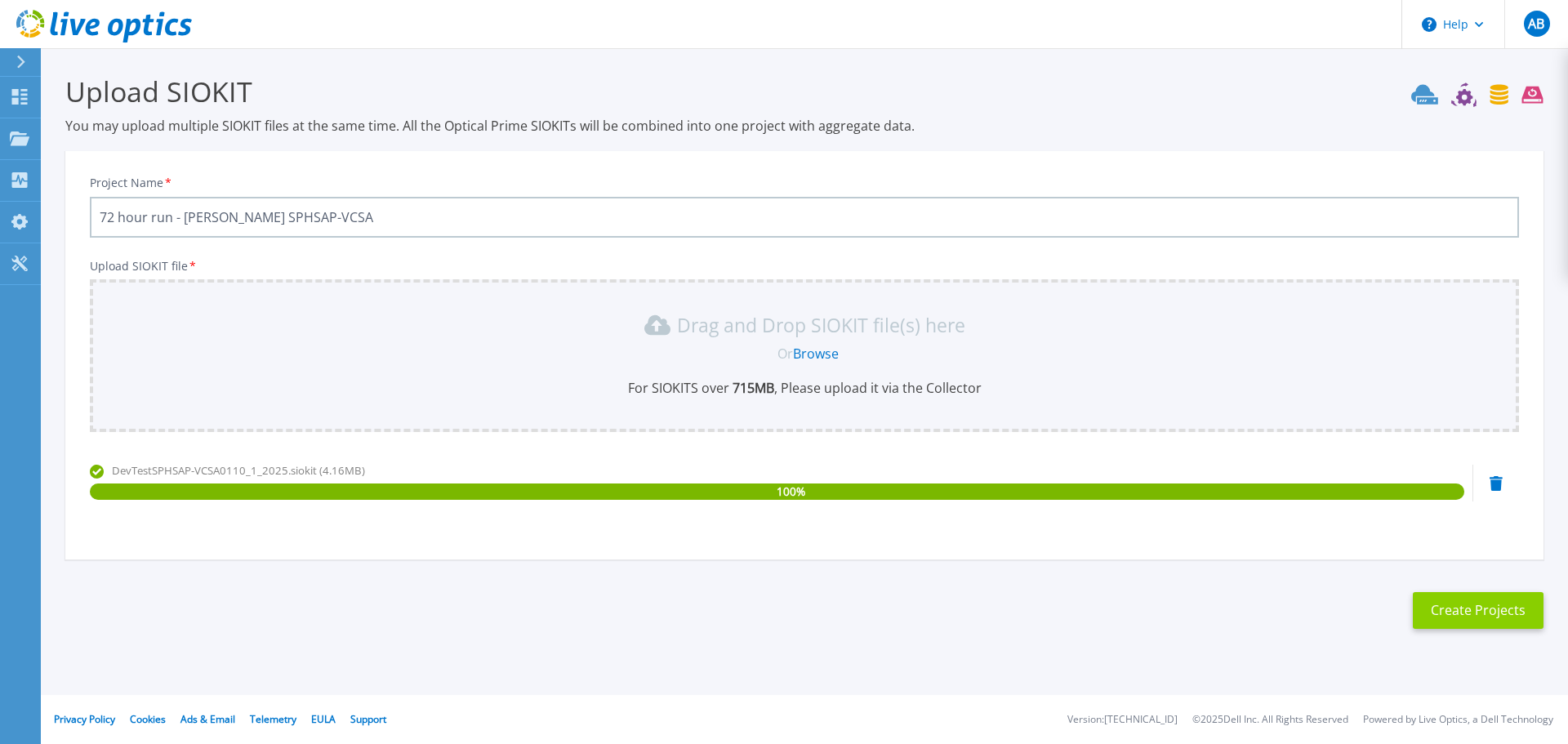
click at [1481, 617] on button "Create Projects" at bounding box center [1478, 610] width 130 height 37
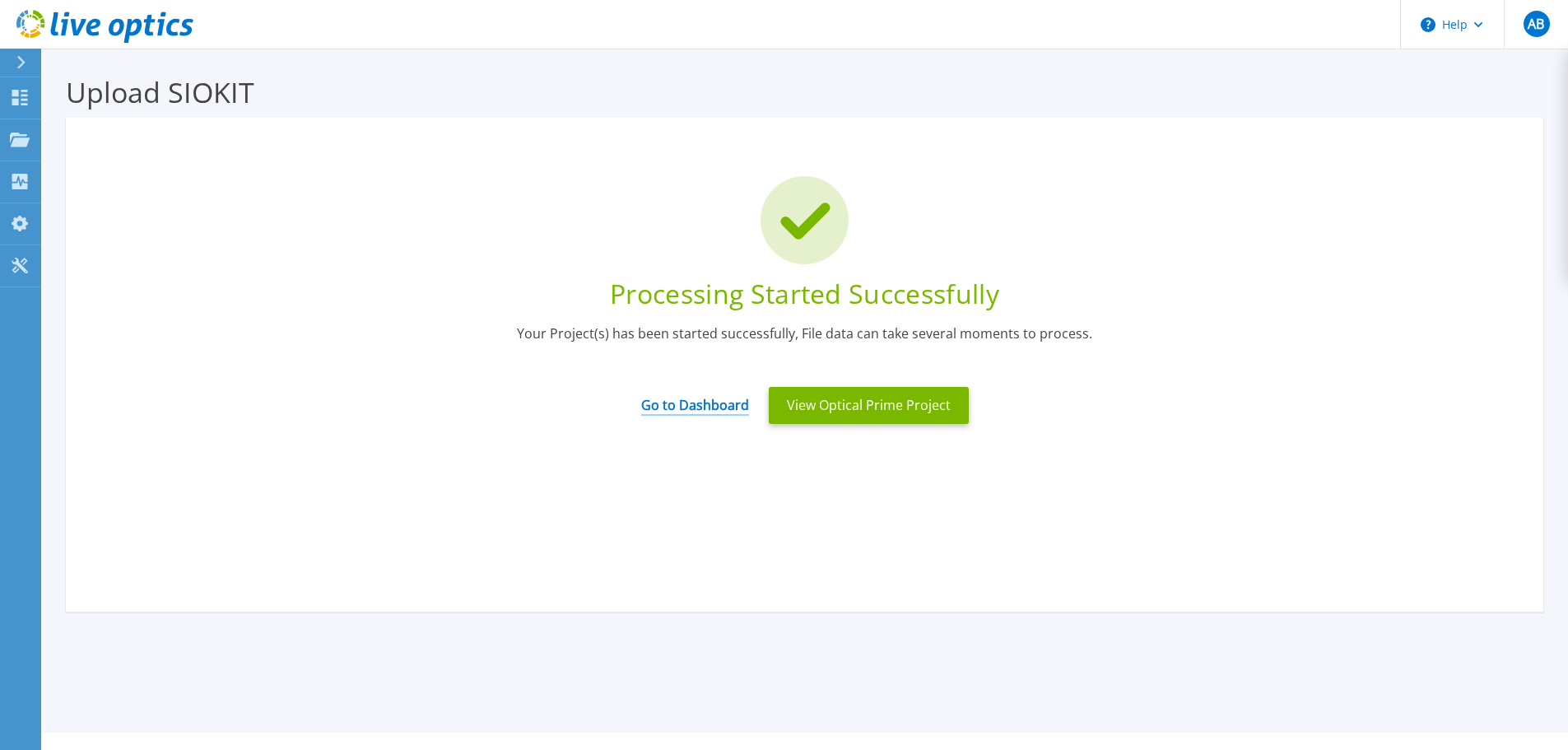
click at [716, 401] on link "Go to Dashboard" at bounding box center [695, 400] width 108 height 32
